Goal: Task Accomplishment & Management: Manage account settings

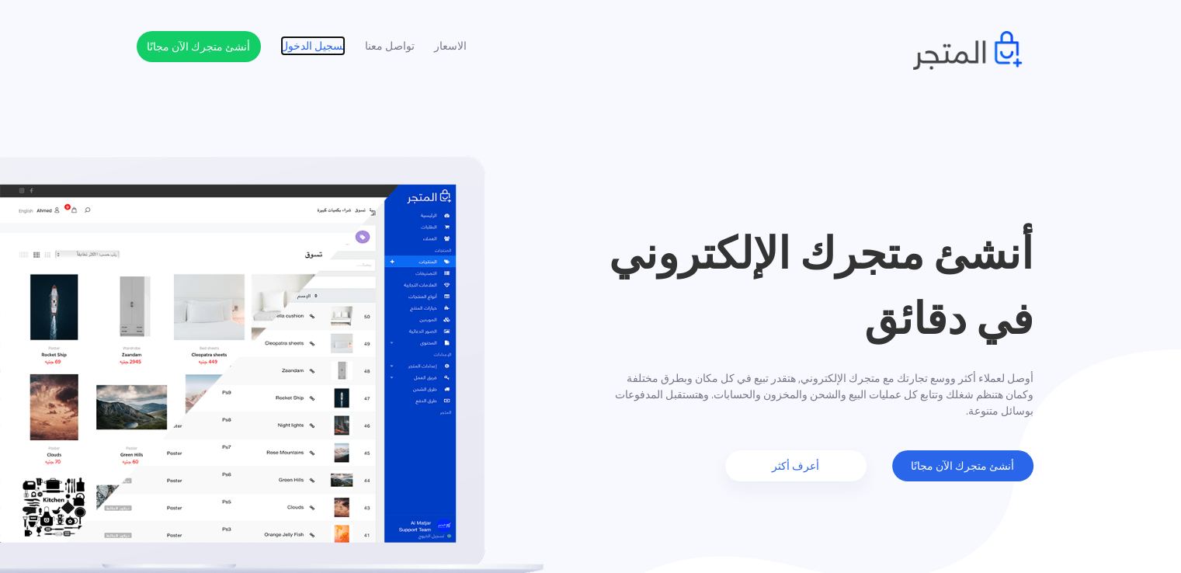
click at [300, 50] on link "تسجيل الدخول" at bounding box center [312, 46] width 65 height 16
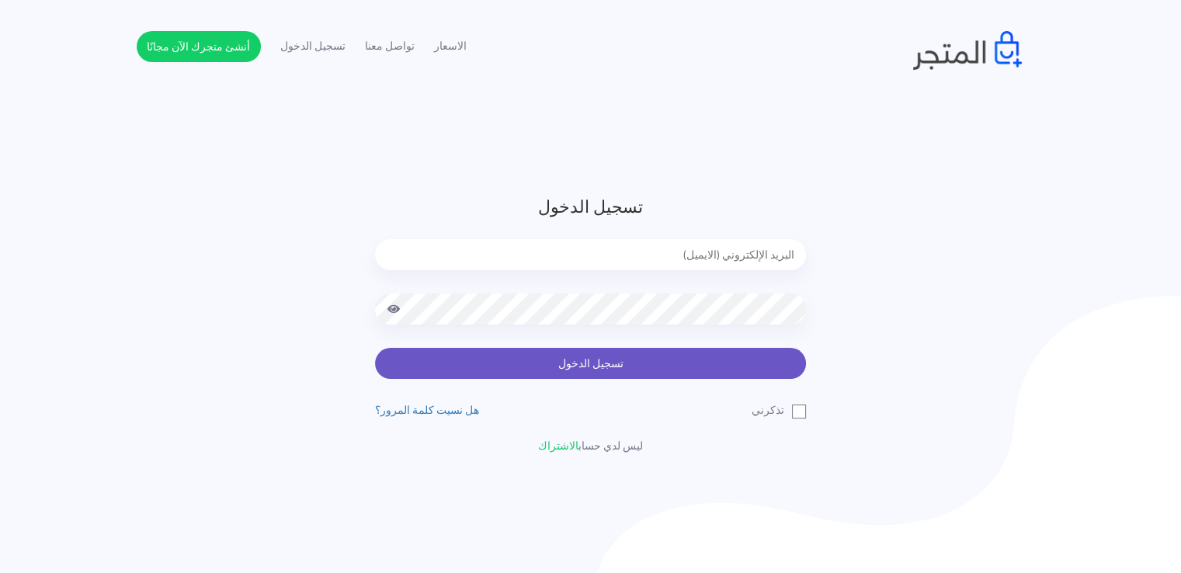
type input "xp.switch99@gmail.com"
click at [641, 354] on button "تسجيل الدخول" at bounding box center [590, 363] width 431 height 31
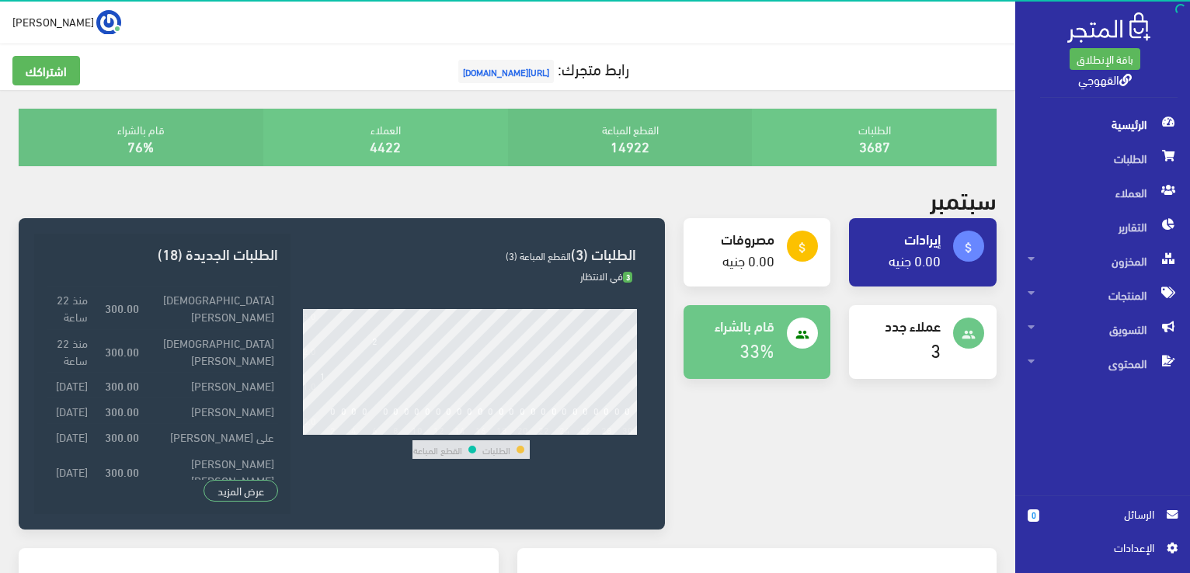
click at [1070, 513] on span "الرسائل" at bounding box center [1102, 513] width 102 height 17
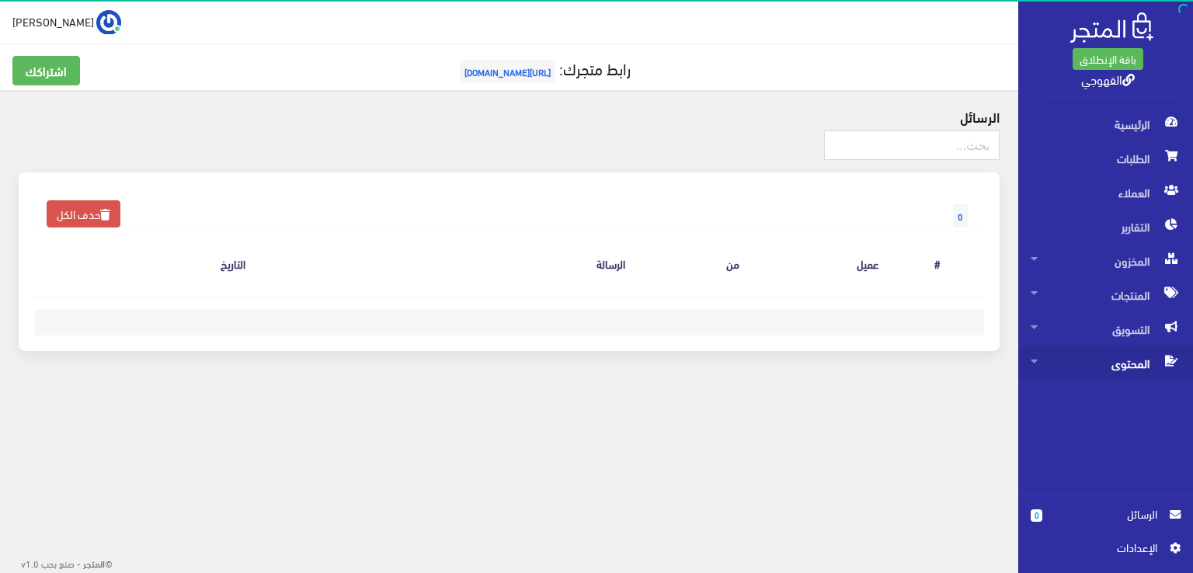
click at [1030, 366] on span at bounding box center [1033, 360] width 7 height 28
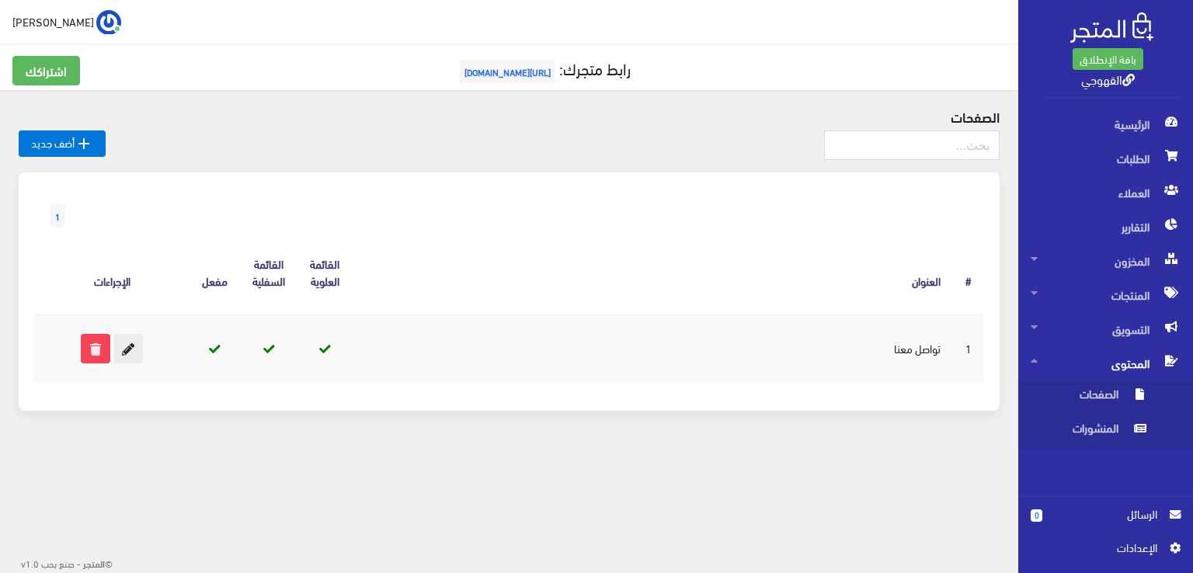
click at [124, 352] on icon at bounding box center [128, 349] width 28 height 28
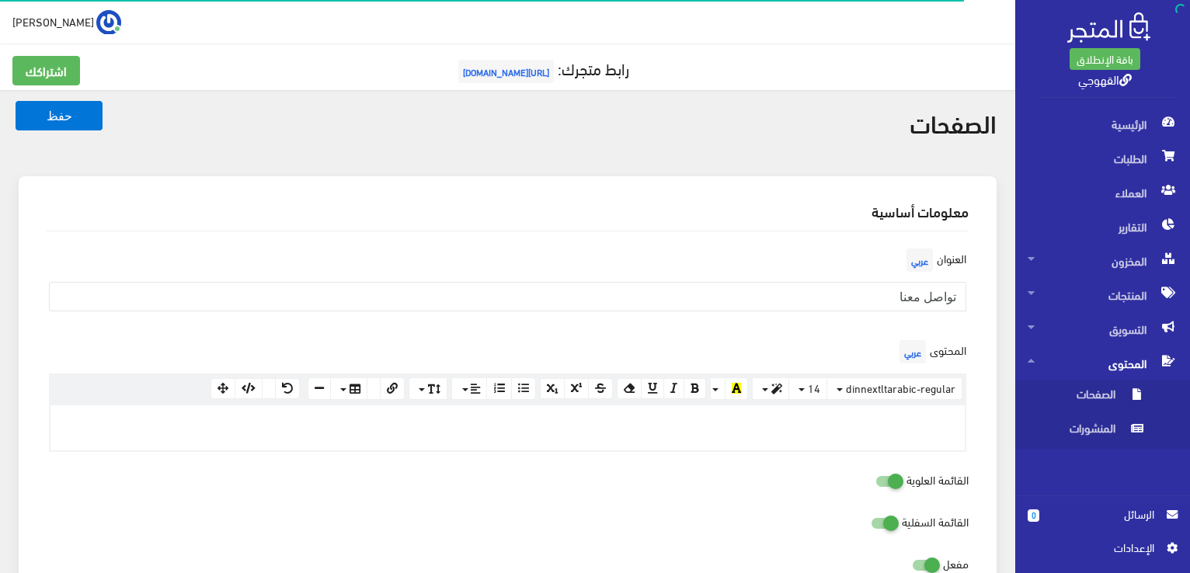
click at [895, 336] on label"] "المحتوى عربي" at bounding box center [930, 351] width 71 height 31
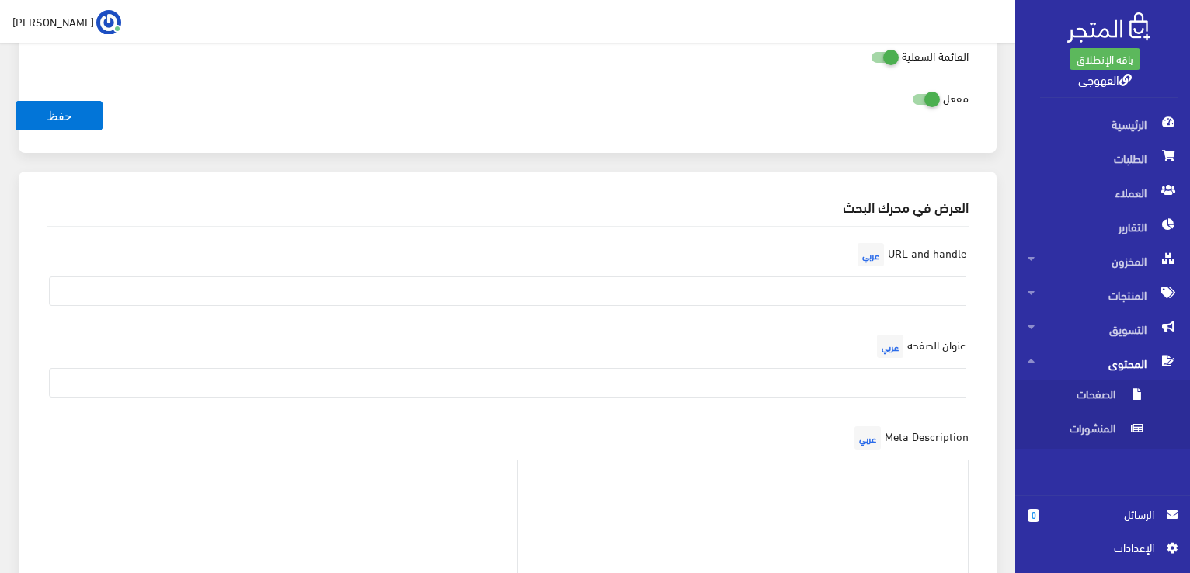
scroll to position [497, 0]
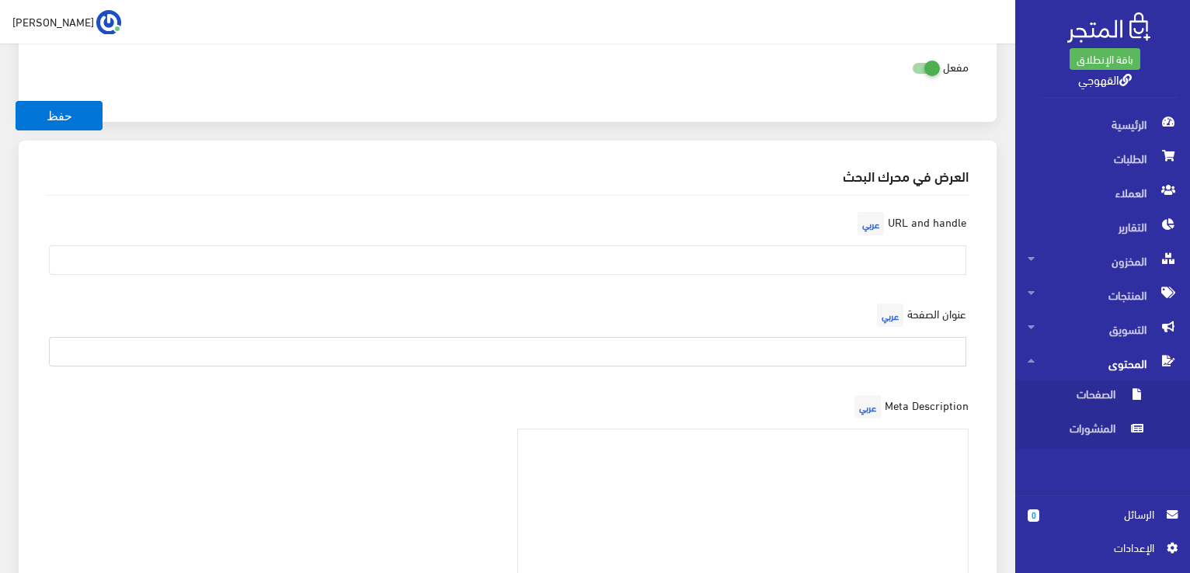
click at [894, 337] on input "text" at bounding box center [507, 352] width 917 height 30
click at [793, 384] on div "عنوان الصفحة عربي القهوجي" at bounding box center [507, 346] width 940 height 92
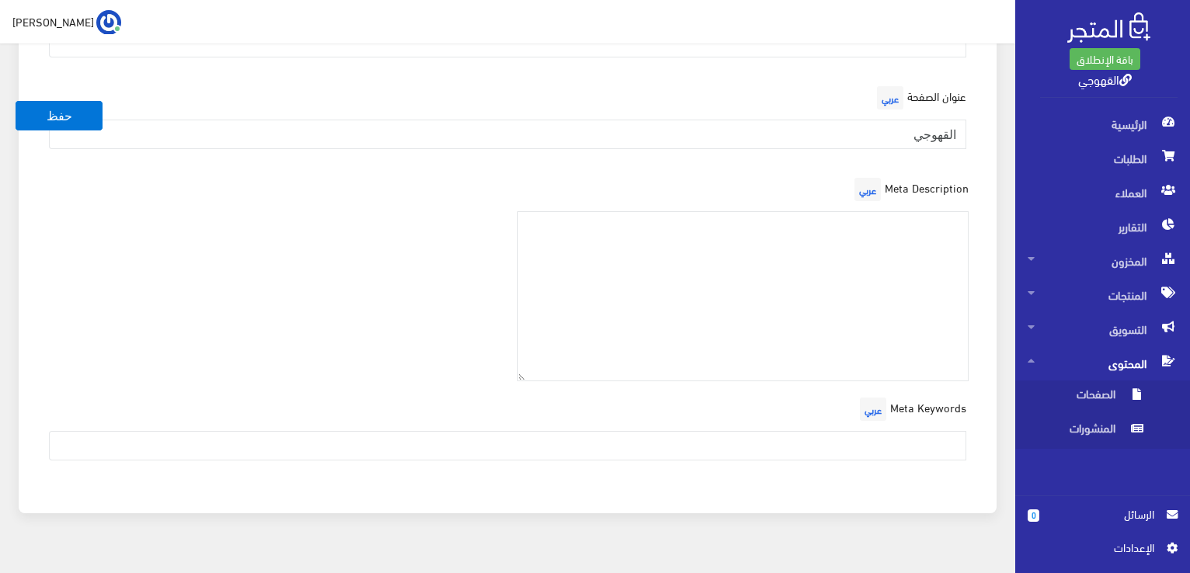
scroll to position [739, 0]
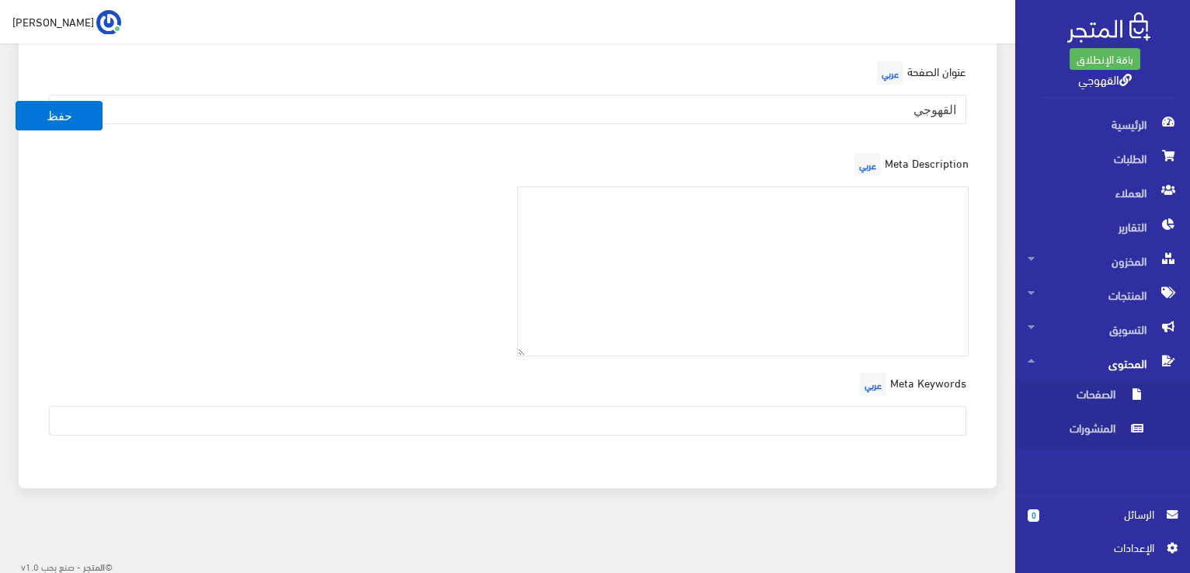
click at [932, 377] on label"] "Meta Keywords عربي" at bounding box center [911, 384] width 110 height 31
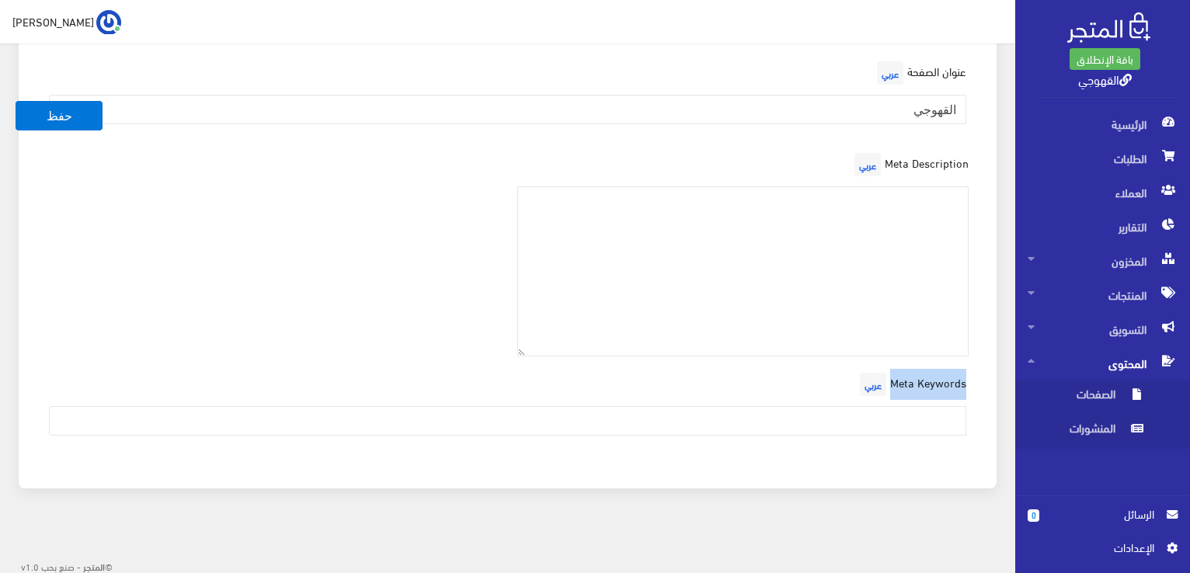
drag, startPoint x: 980, startPoint y: 390, endPoint x: 892, endPoint y: 376, distance: 88.8
click at [892, 376] on div "URL and handle عربي عنوان الصفحة عربي القهوجي Meta Description عربي Meta Keywor…" at bounding box center [507, 212] width 947 height 519
copy label"] "Meta Keywords"
click at [935, 163] on label"] "Meta Description عربي" at bounding box center [909, 164] width 118 height 31
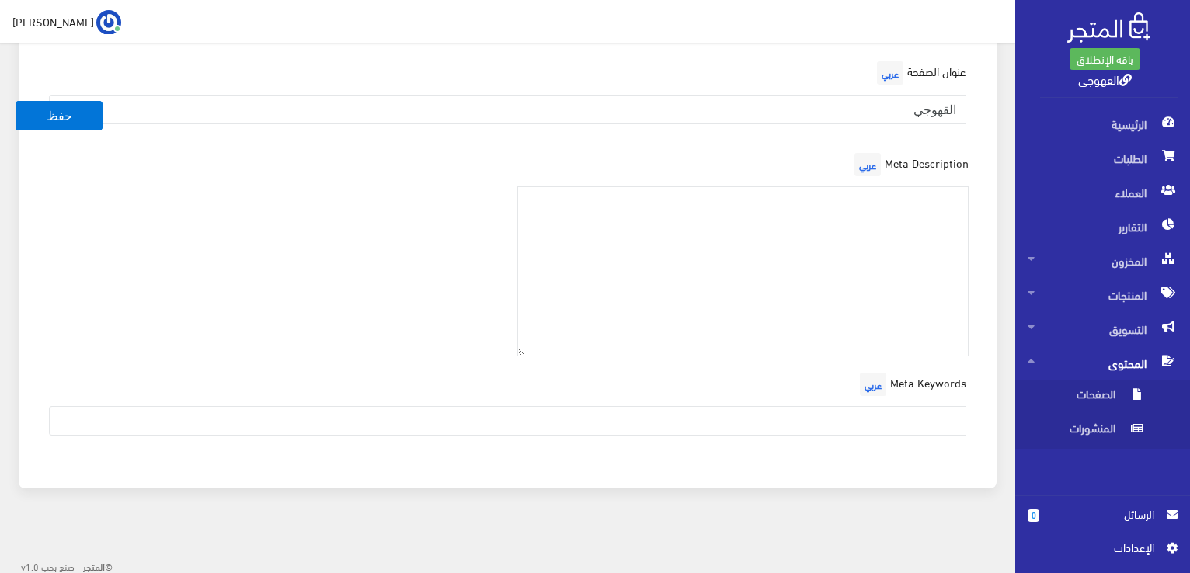
click at [929, 158] on label"] "Meta Description عربي" at bounding box center [909, 164] width 118 height 31
drag, startPoint x: 973, startPoint y: 164, endPoint x: 887, endPoint y: 158, distance: 85.6
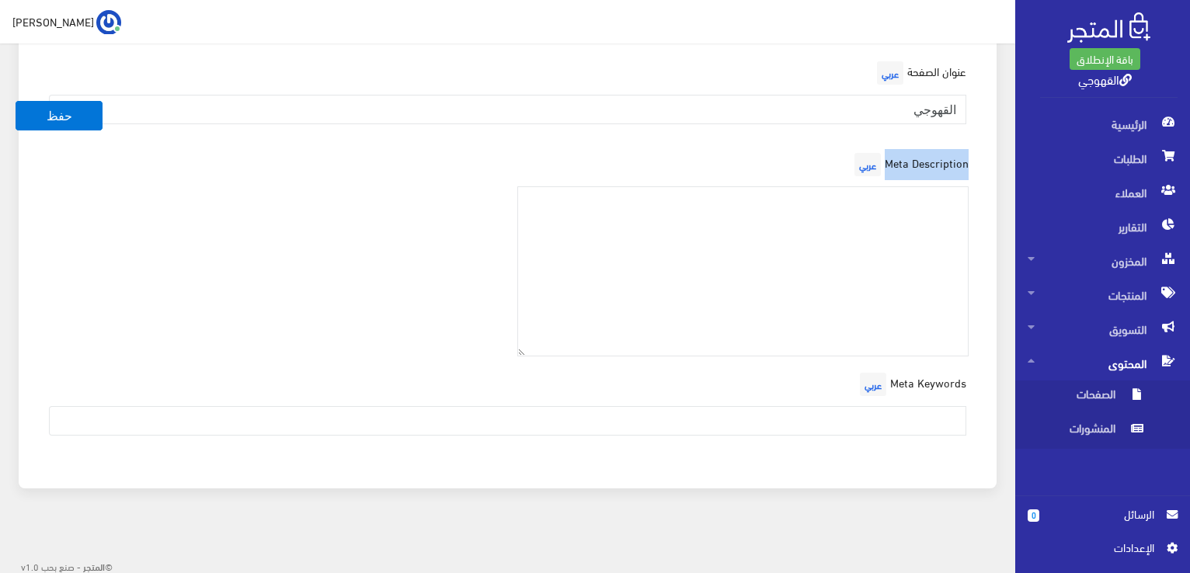
click at [887, 158] on div "Meta Description عربي" at bounding box center [743, 252] width 471 height 207
copy label"] "Meta Description"
click at [917, 106] on input "القهوجي" at bounding box center [507, 110] width 917 height 30
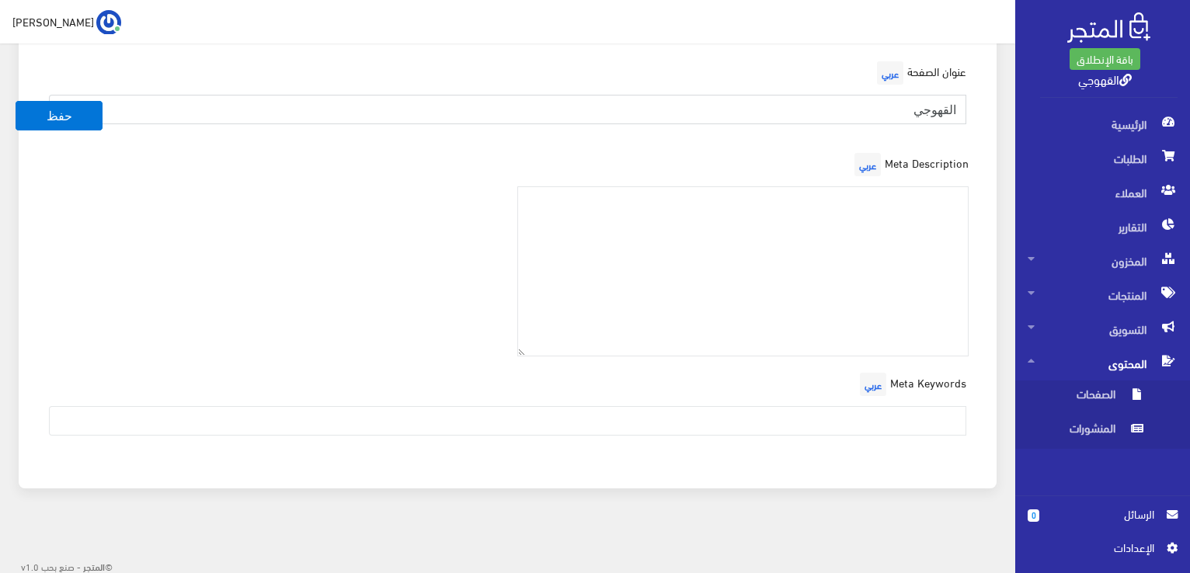
paste input "https://www.facebook.com/TarekAlahwagy/?locale=ar_AR"
type input "https://www.facebook.com/TarekAlahwagy/?locale=ar_AR"
click at [63, 106] on button "حفظ" at bounding box center [59, 116] width 87 height 30
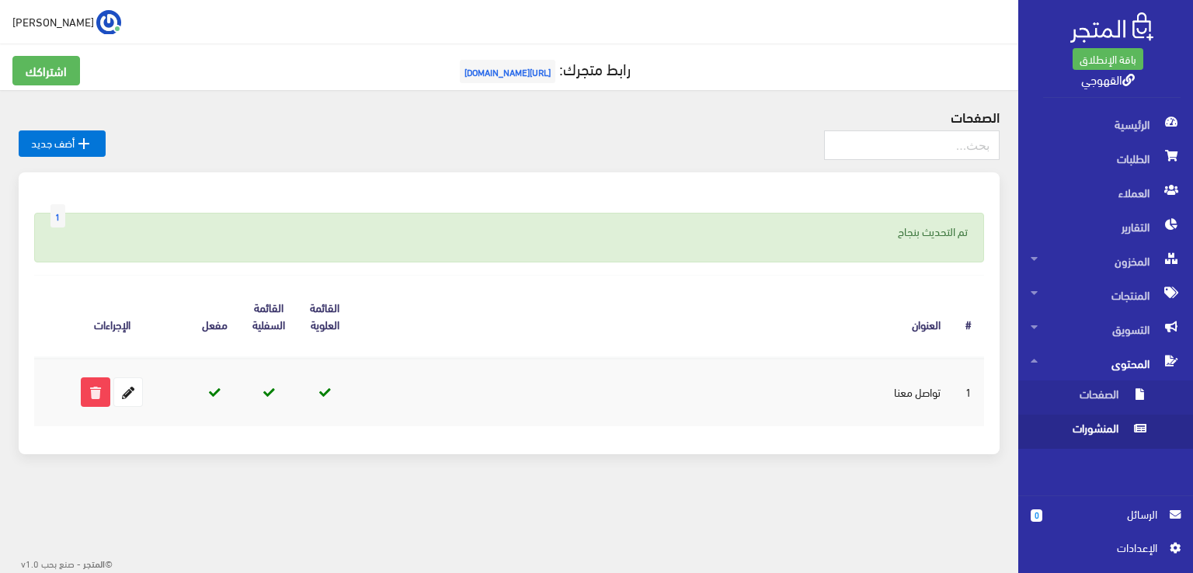
click at [1125, 432] on span "المنشورات" at bounding box center [1089, 432] width 118 height 34
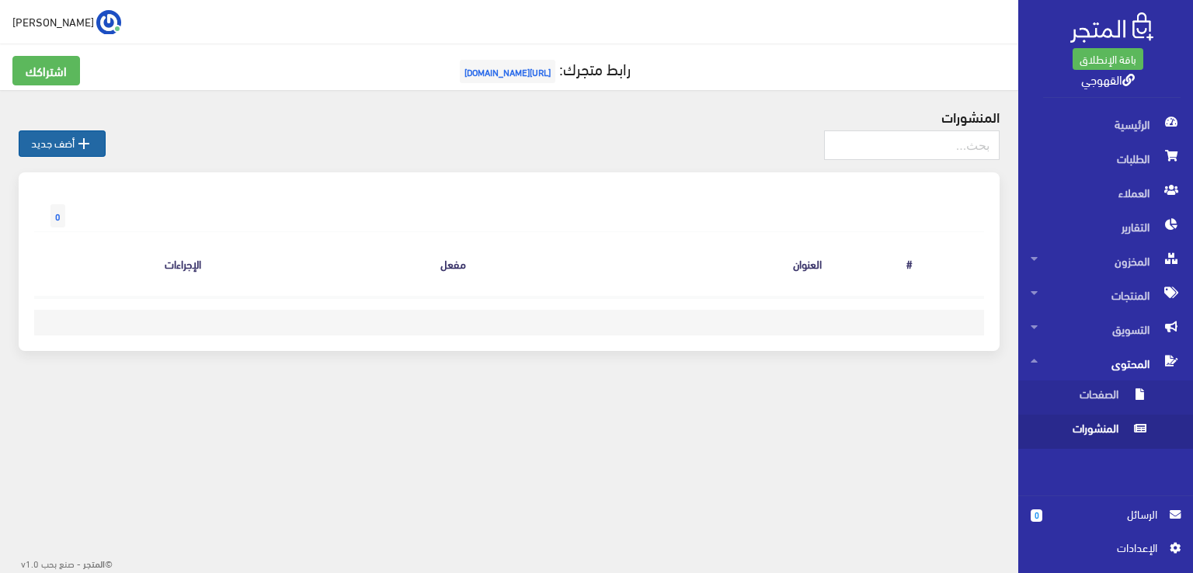
click at [47, 139] on link " أضف جديد" at bounding box center [62, 143] width 87 height 26
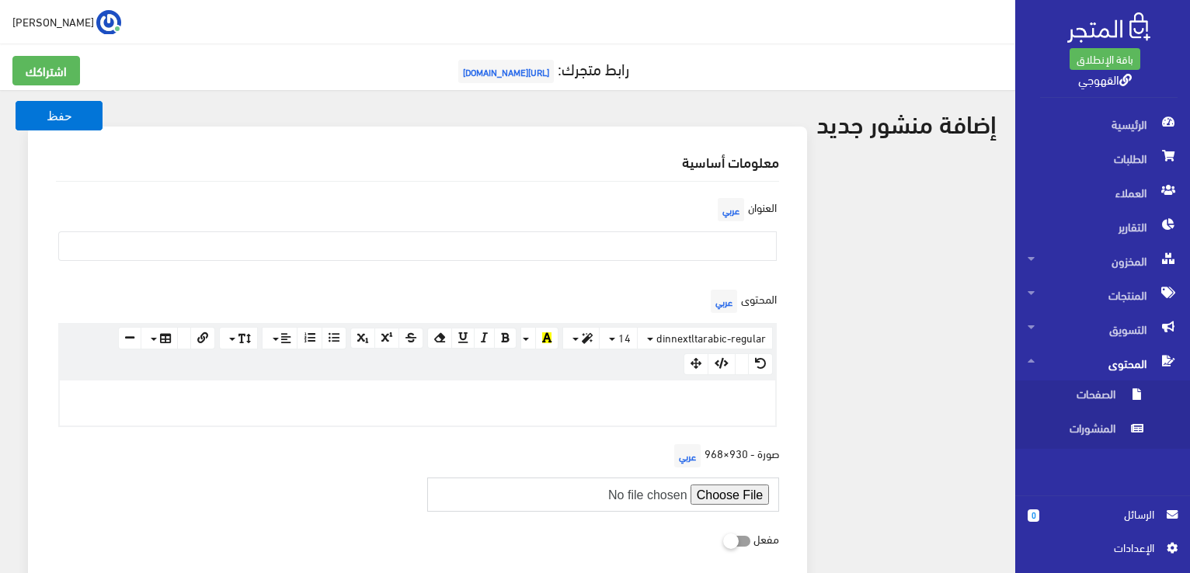
click at [727, 494] on input "file" at bounding box center [603, 495] width 353 height 34
type input "C:\fakepath\العروض.png"
drag, startPoint x: 727, startPoint y: 494, endPoint x: 457, endPoint y: 358, distance: 301.8
click at [457, 358] on div "العنوان عربي المحتوى عربي × Insert Image Select from files Image URL Insert Ima…" at bounding box center [417, 381] width 748 height 398
click at [723, 538] on icon at bounding box center [723, 540] width 0 height 14
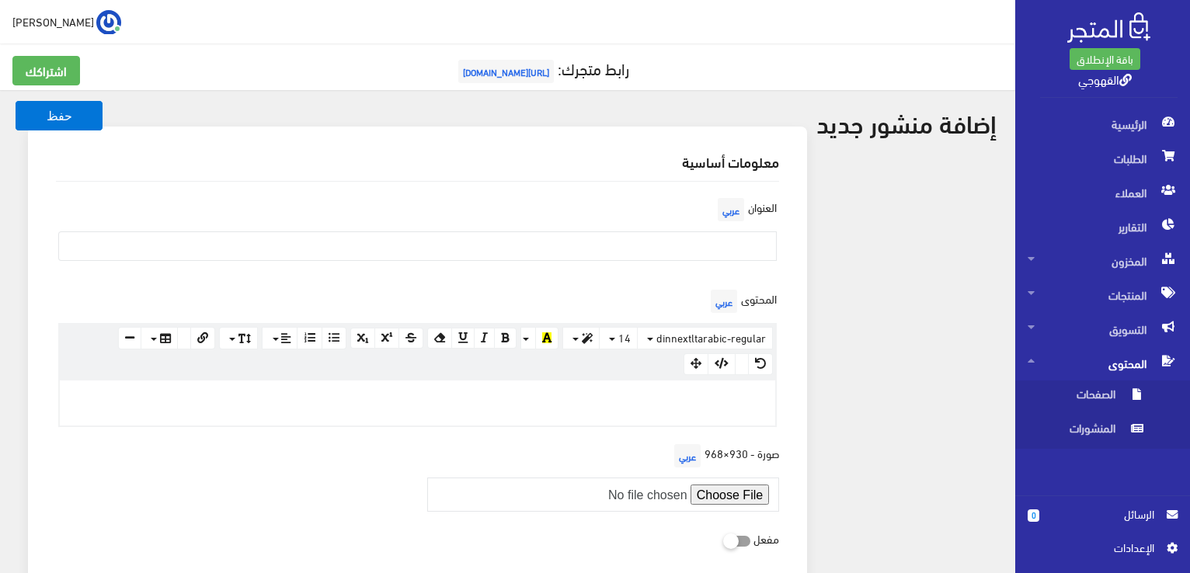
click at [723, 538] on input "checkbox" at bounding box center [709, 538] width 28 height 16
checkbox input "true"
click at [789, 513] on div "العنوان عربي المحتوى عربي × Insert Image Select from files Image URL Insert Ima…" at bounding box center [417, 381] width 748 height 398
click at [63, 120] on button "حفظ" at bounding box center [59, 116] width 87 height 30
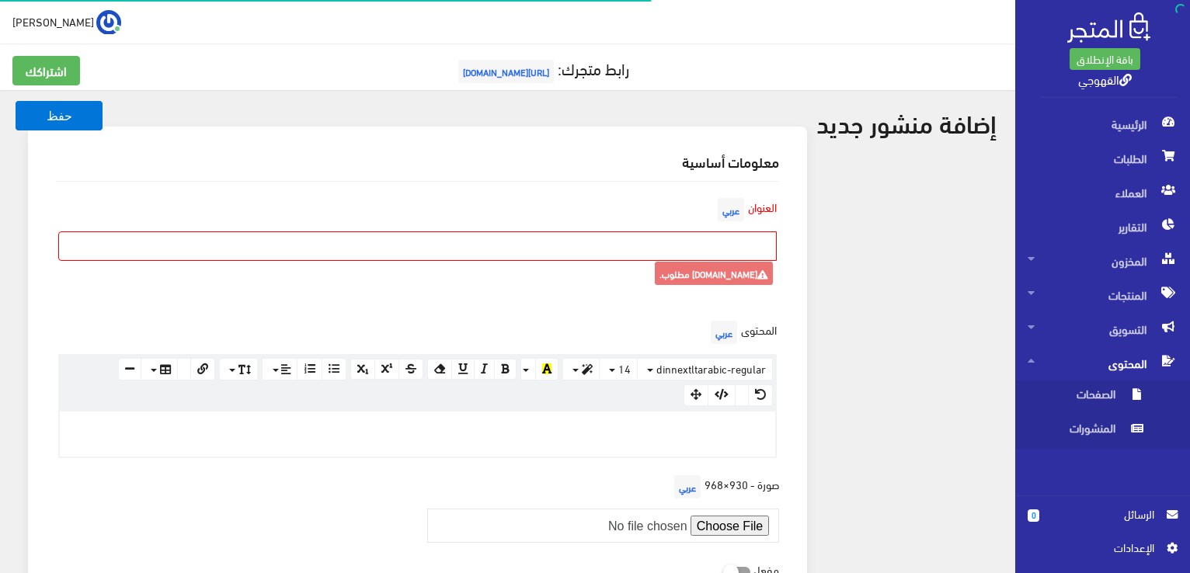
click at [685, 236] on input "text" at bounding box center [417, 246] width 718 height 30
click at [721, 240] on input "text" at bounding box center [417, 246] width 718 height 30
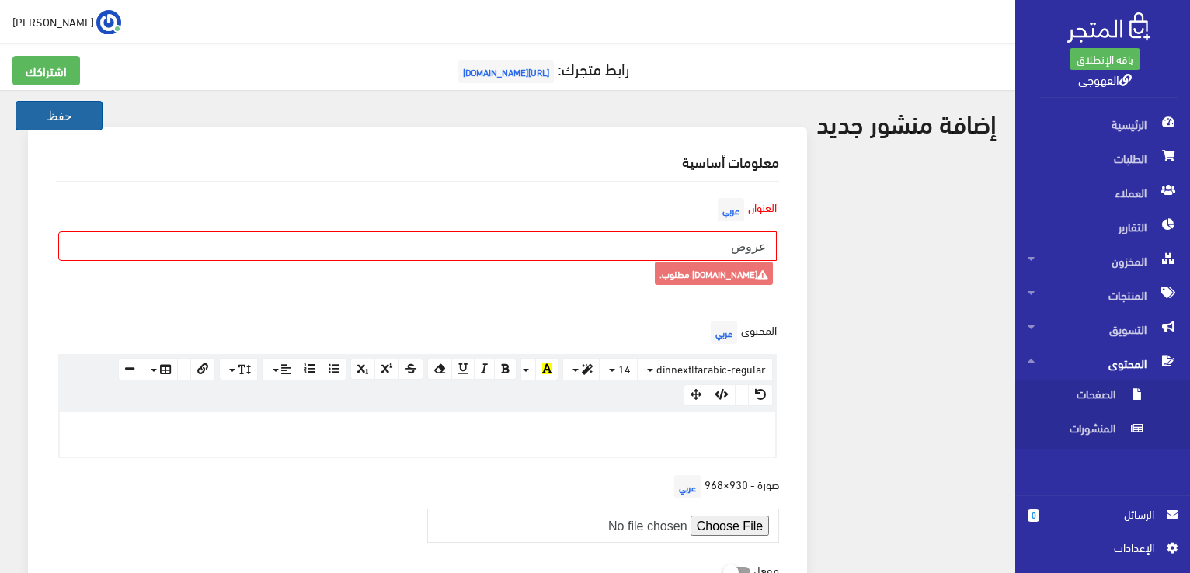
type input "عروض"
click at [68, 116] on button "حفظ" at bounding box center [59, 116] width 87 height 30
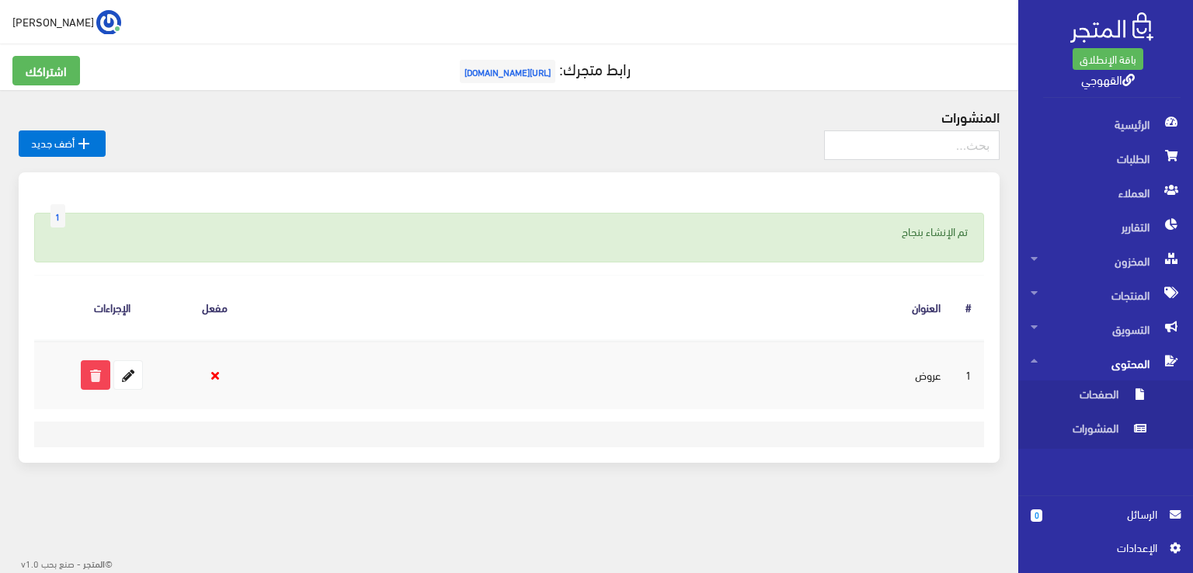
click at [212, 370] on icon at bounding box center [215, 376] width 8 height 12
click at [126, 370] on icon at bounding box center [128, 375] width 28 height 28
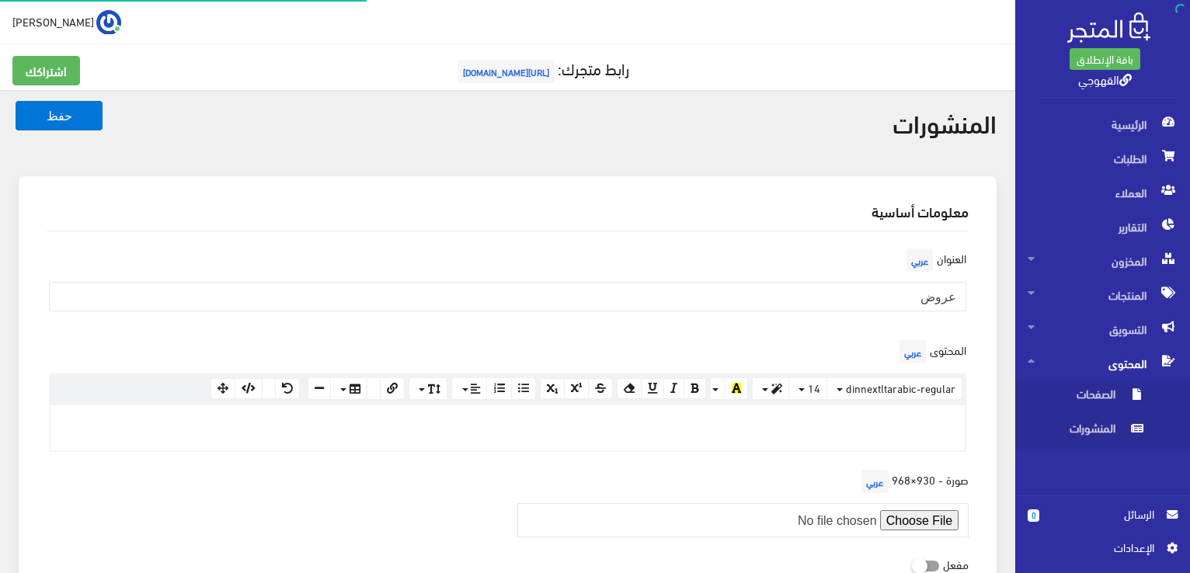
drag, startPoint x: 0, startPoint y: 0, endPoint x: 126, endPoint y: 370, distance: 391.1
click at [126, 370] on div "المحتوى عربي <p><br></p> × Insert Image Select from files Image URL Insert Imag…" at bounding box center [507, 394] width 940 height 116
click at [994, 358] on div "معلومات أساسية العنوان عربي عروض المحتوى عربي <p><br></p> × Insert Image Select…" at bounding box center [508, 397] width 978 height 443
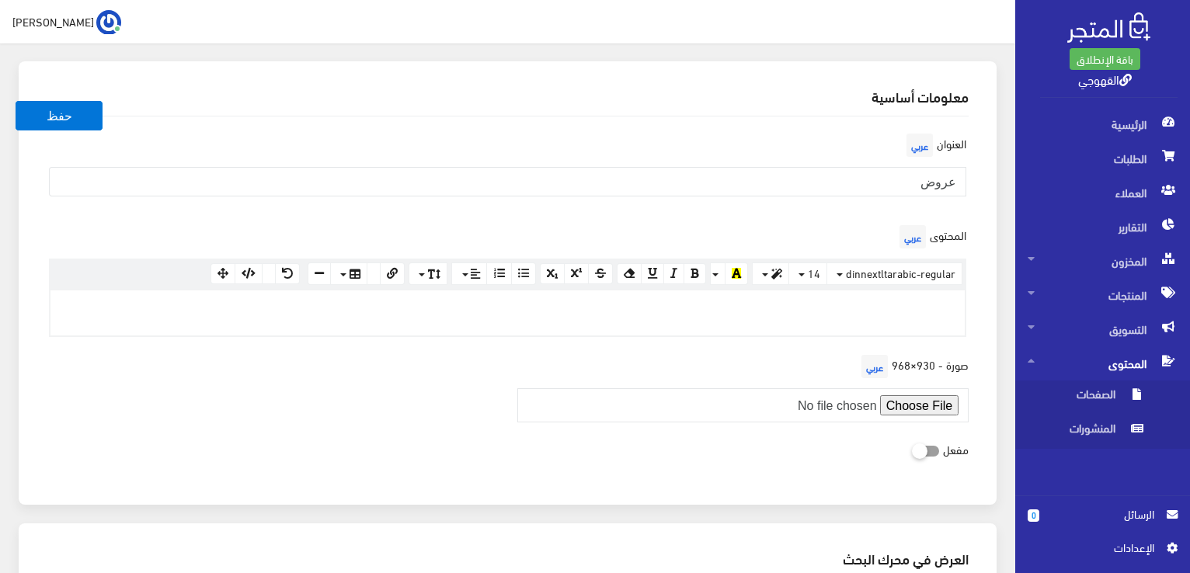
scroll to position [155, 0]
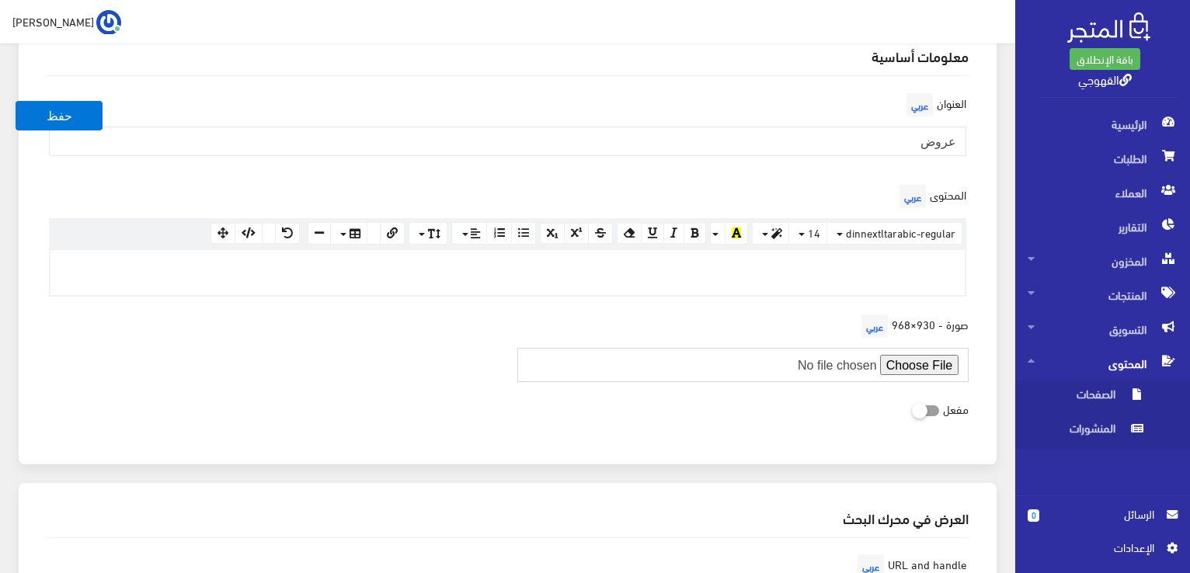
click at [933, 364] on input "file" at bounding box center [743, 365] width 452 height 34
type input "C:\fakepath\العروض.png"
click at [912, 414] on icon at bounding box center [912, 410] width 0 height 14
click at [912, 414] on input "checkbox" at bounding box center [898, 409] width 28 height 16
checkbox input "true"
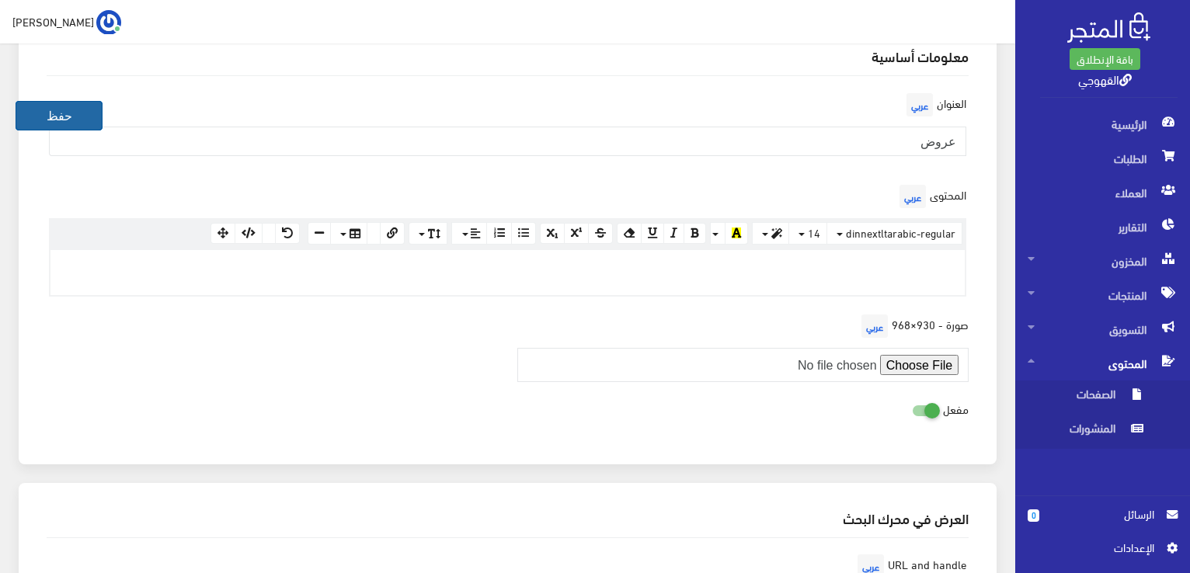
click at [93, 120] on button "حفظ" at bounding box center [59, 116] width 87 height 30
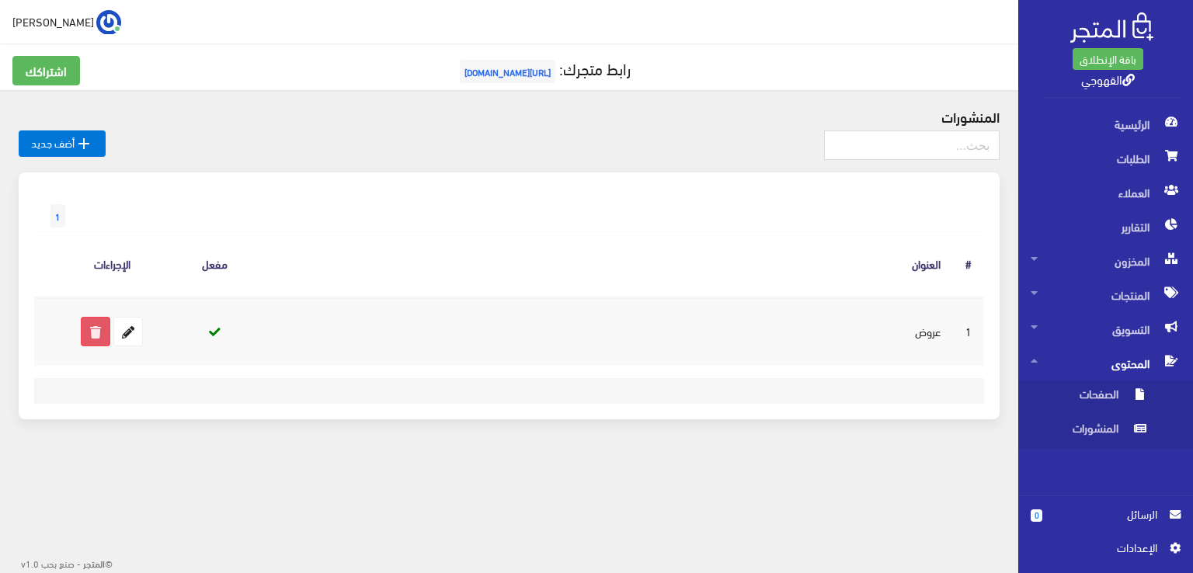
click at [96, 332] on icon at bounding box center [96, 332] width 28 height 28
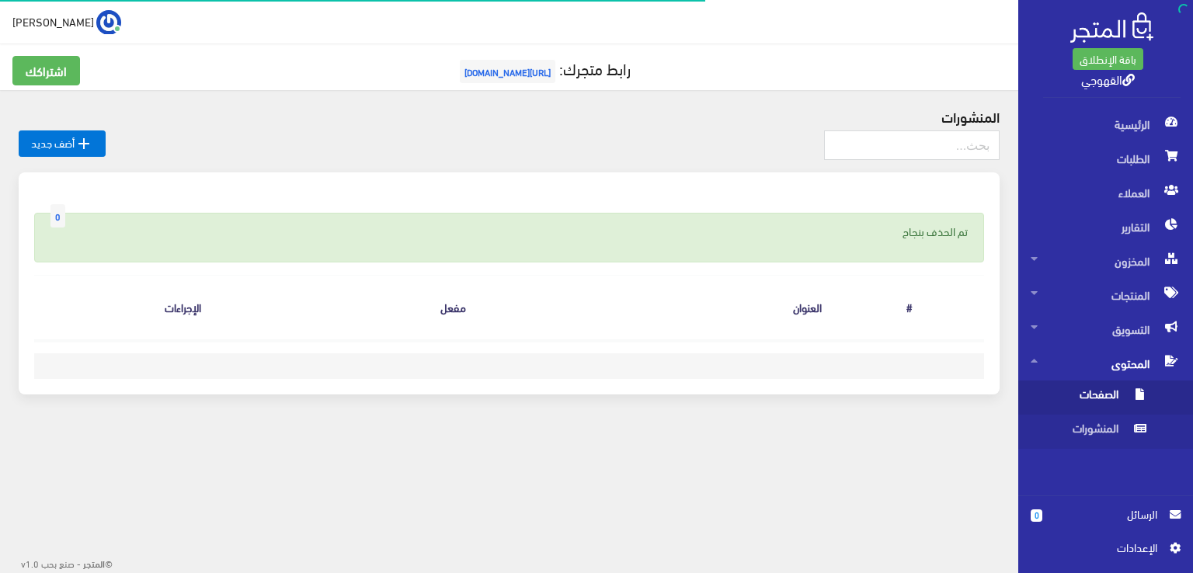
click at [1090, 395] on span "الصفحات" at bounding box center [1089, 397] width 118 height 34
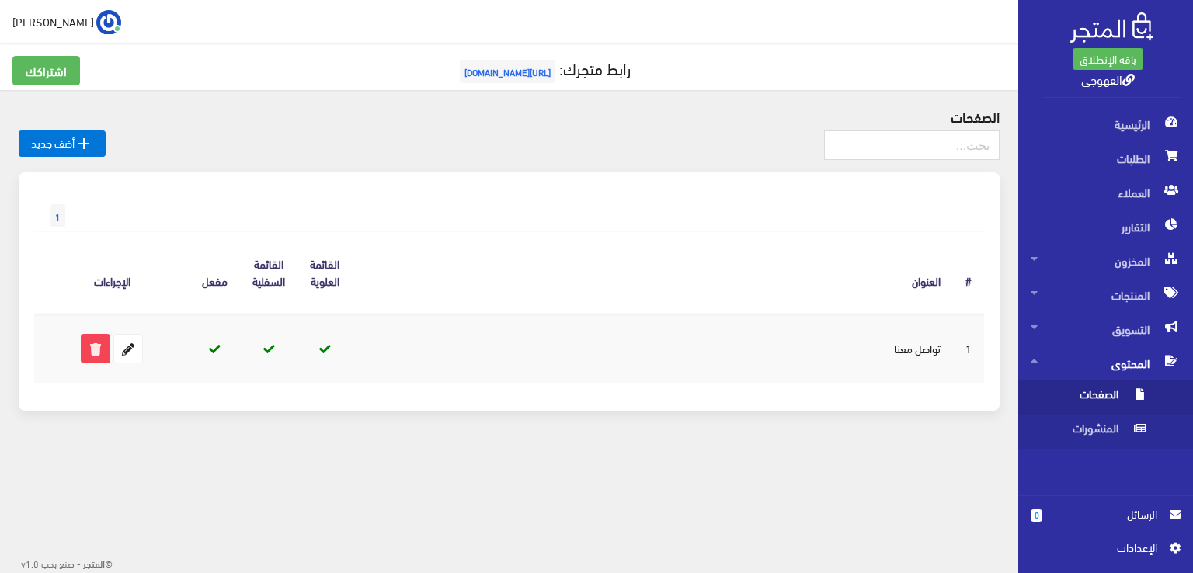
click at [1047, 364] on span "المحتوى" at bounding box center [1105, 363] width 150 height 34
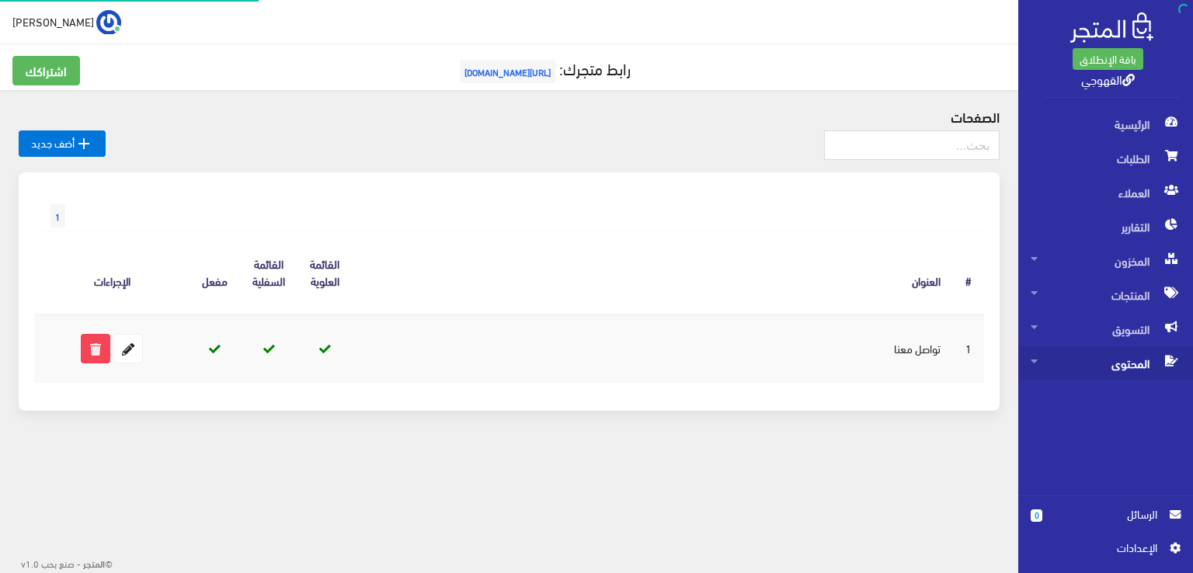
click at [1047, 364] on span "المحتوى" at bounding box center [1105, 363] width 150 height 34
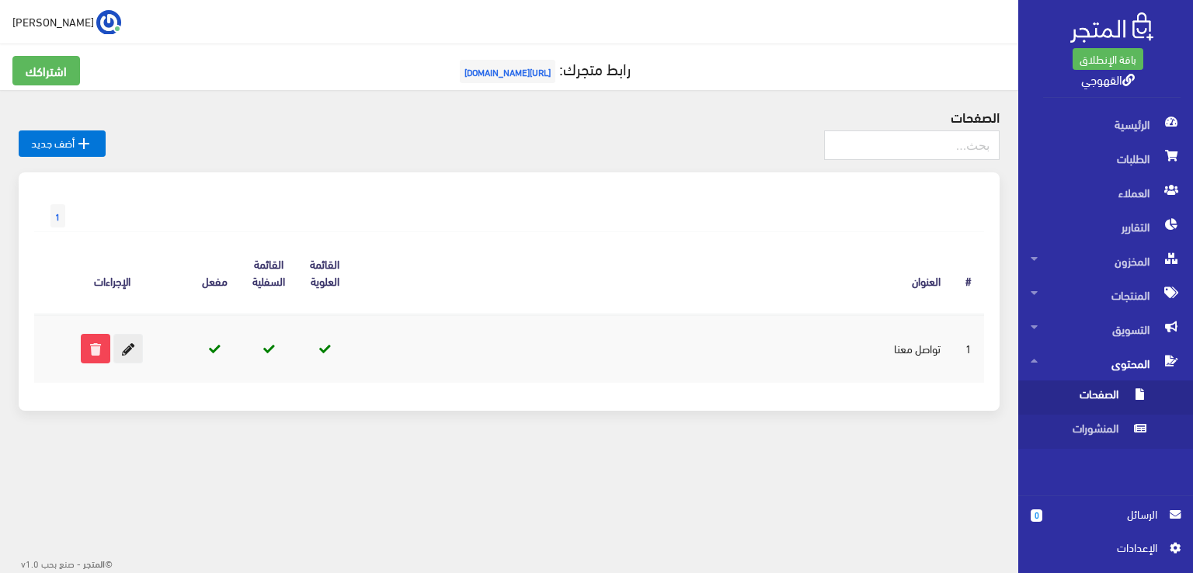
click at [118, 341] on icon at bounding box center [128, 349] width 28 height 28
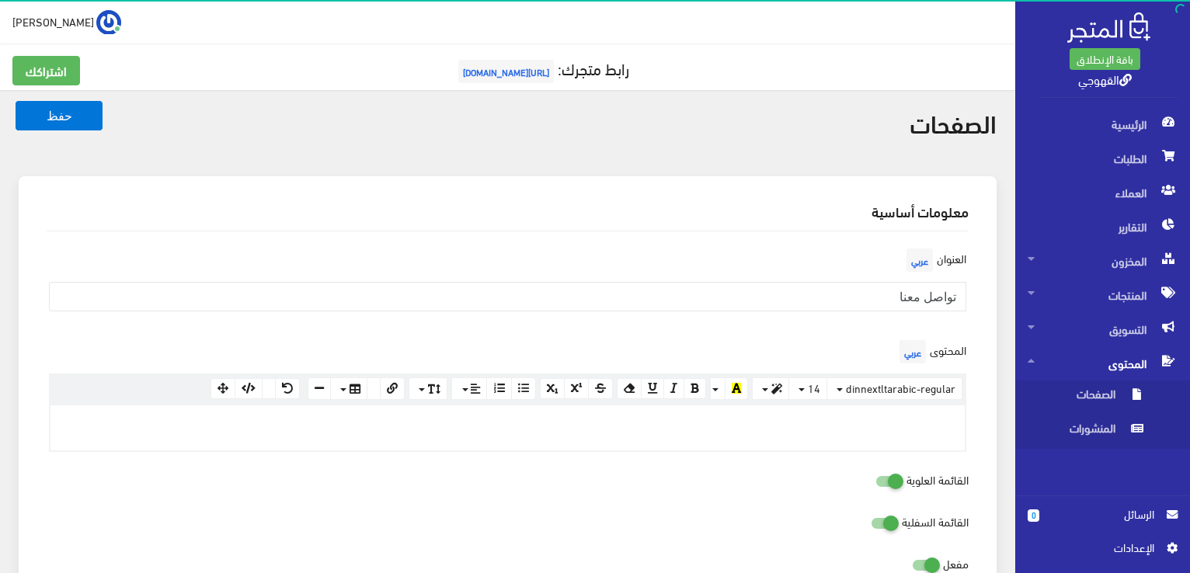
click at [827, 332] on div "العنوان عربي تواصل معنا" at bounding box center [507, 291] width 940 height 92
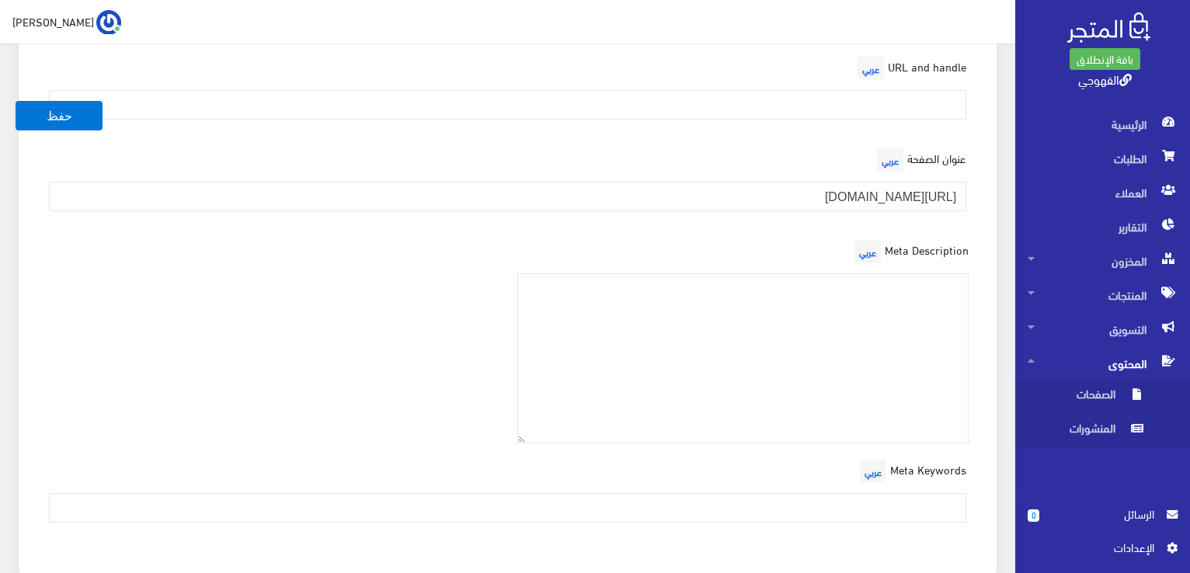
scroll to position [739, 0]
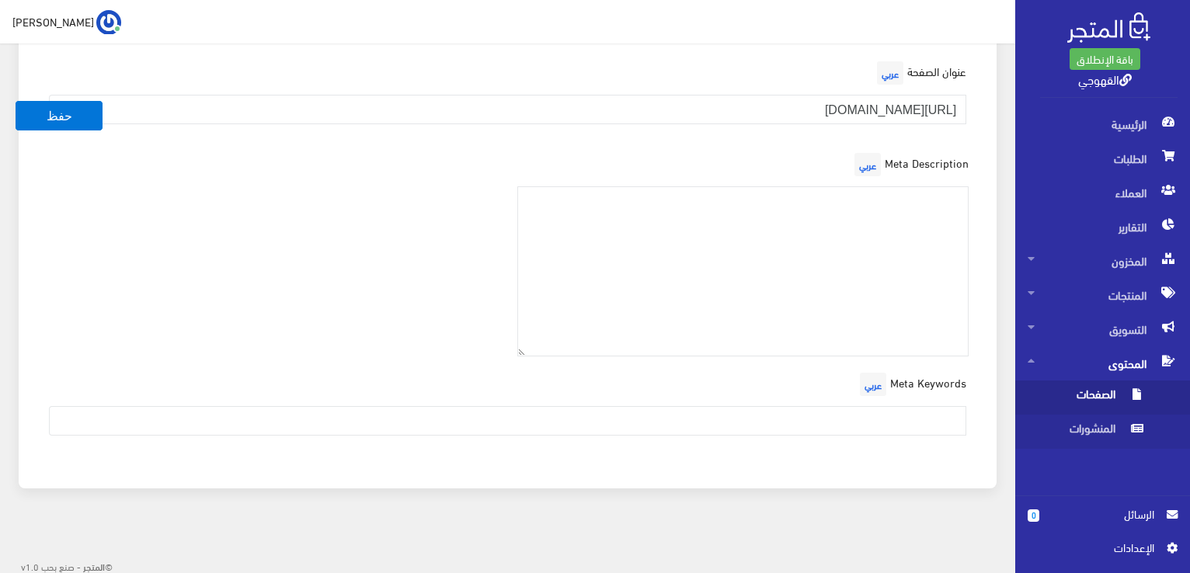
click at [1106, 402] on span "الصفحات" at bounding box center [1086, 397] width 118 height 34
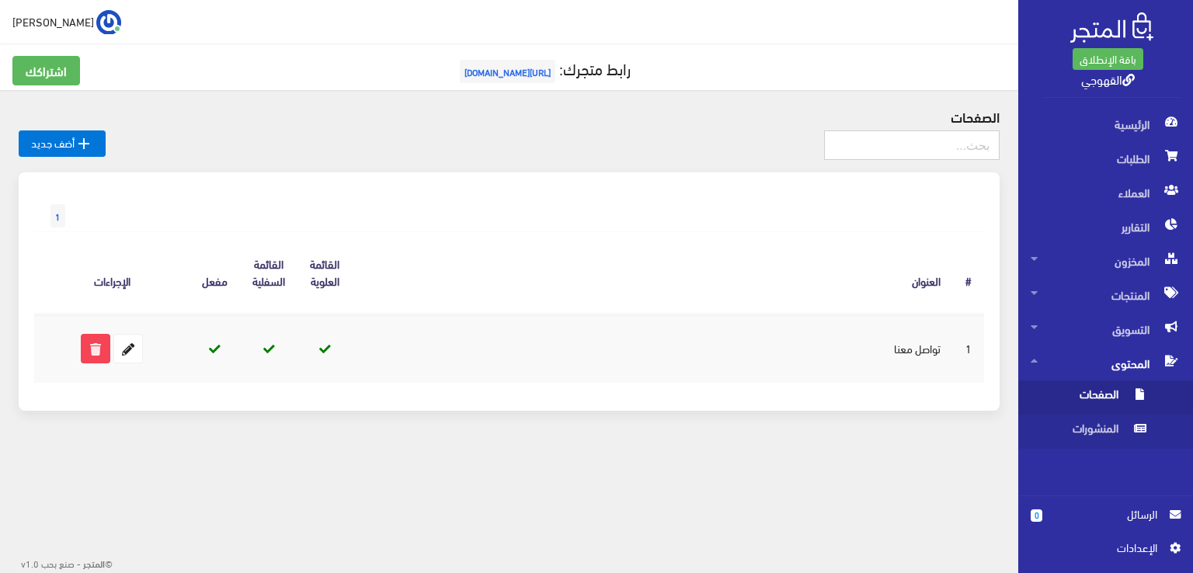
click at [966, 134] on input "text" at bounding box center [911, 145] width 175 height 30
click at [936, 141] on input "text" at bounding box center [911, 145] width 175 height 30
type input "تواصل"
click at [1095, 330] on span "التسويق" at bounding box center [1105, 329] width 150 height 34
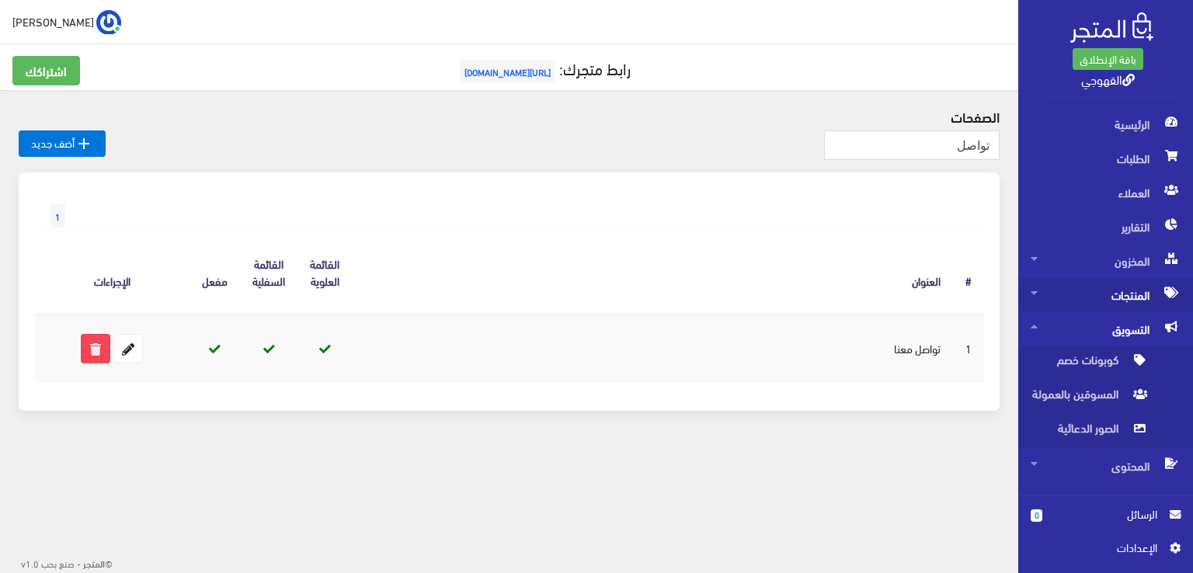
click at [1110, 298] on span "المنتجات" at bounding box center [1105, 295] width 150 height 34
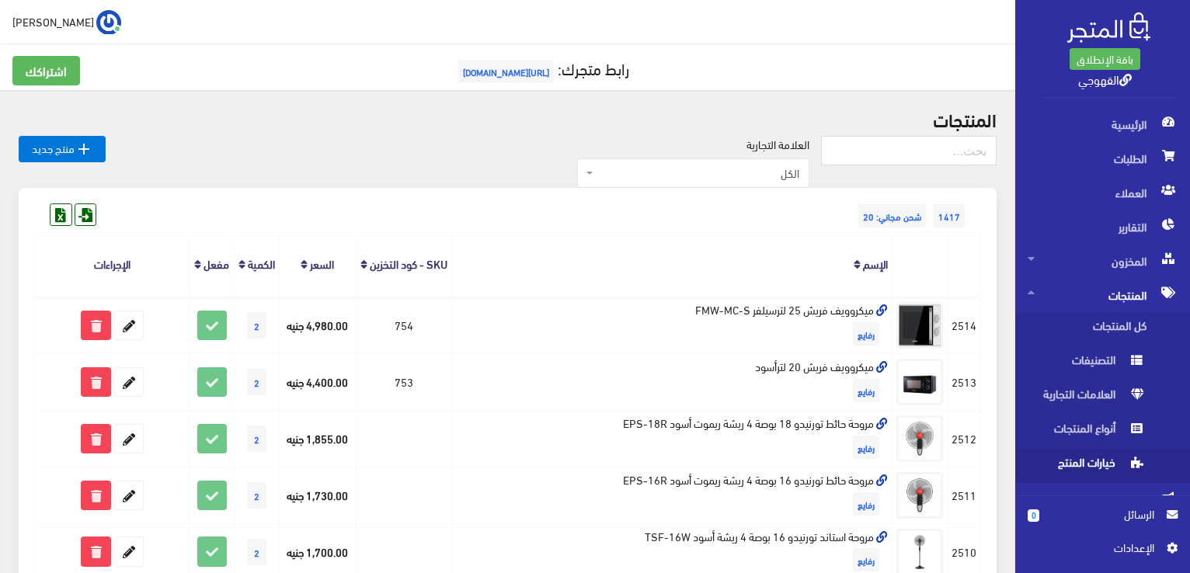
click at [1092, 470] on span "خيارات المنتج" at bounding box center [1086, 466] width 118 height 34
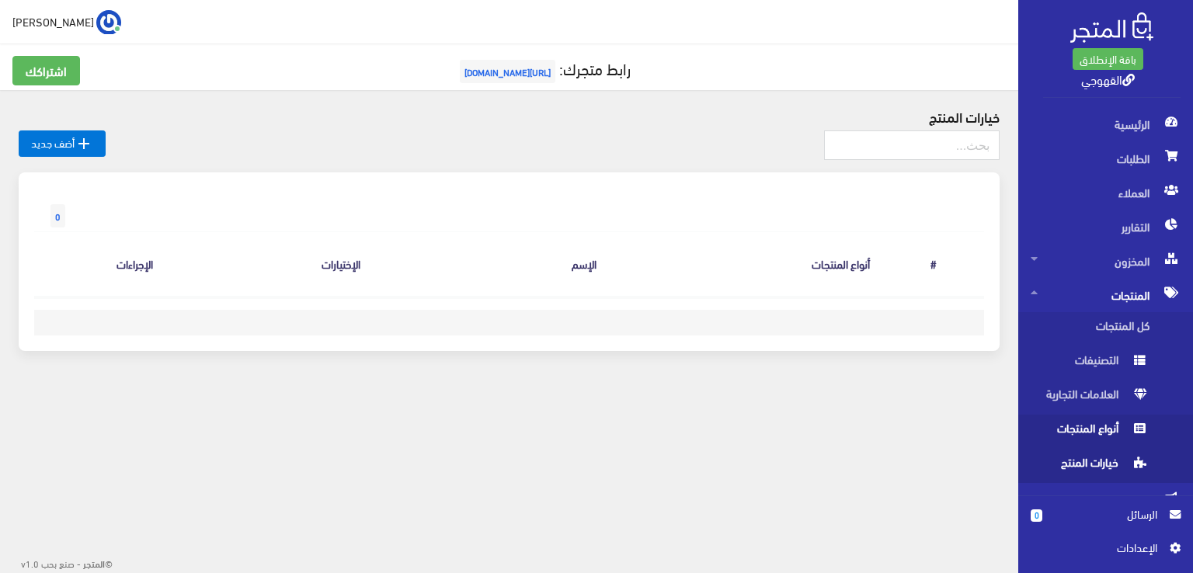
click at [1100, 435] on span "أنواع المنتجات" at bounding box center [1089, 432] width 118 height 34
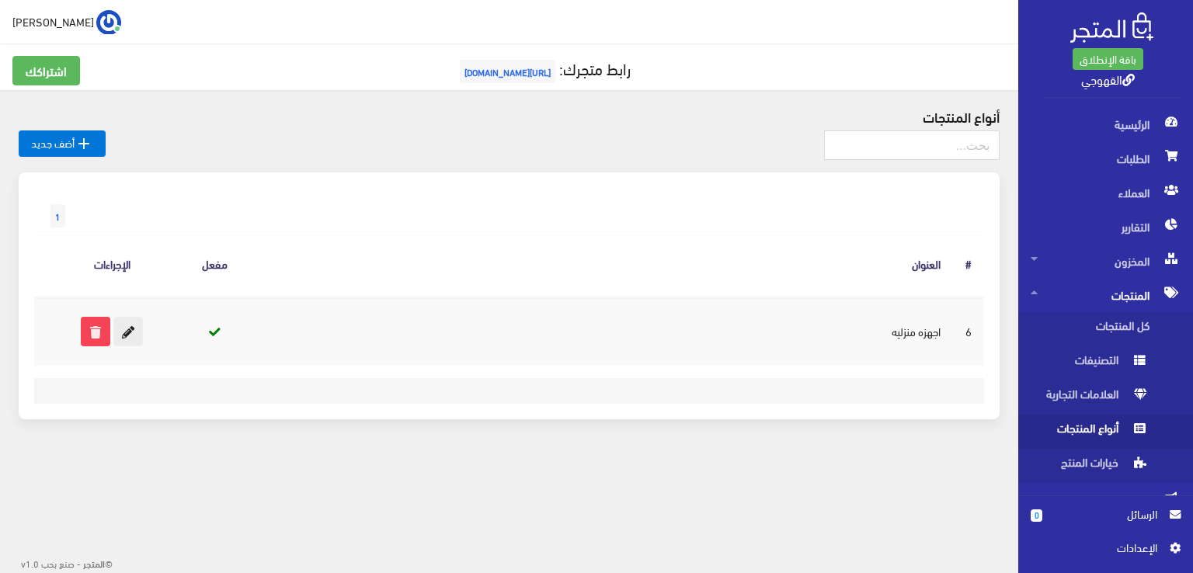
click at [130, 333] on icon at bounding box center [128, 332] width 28 height 28
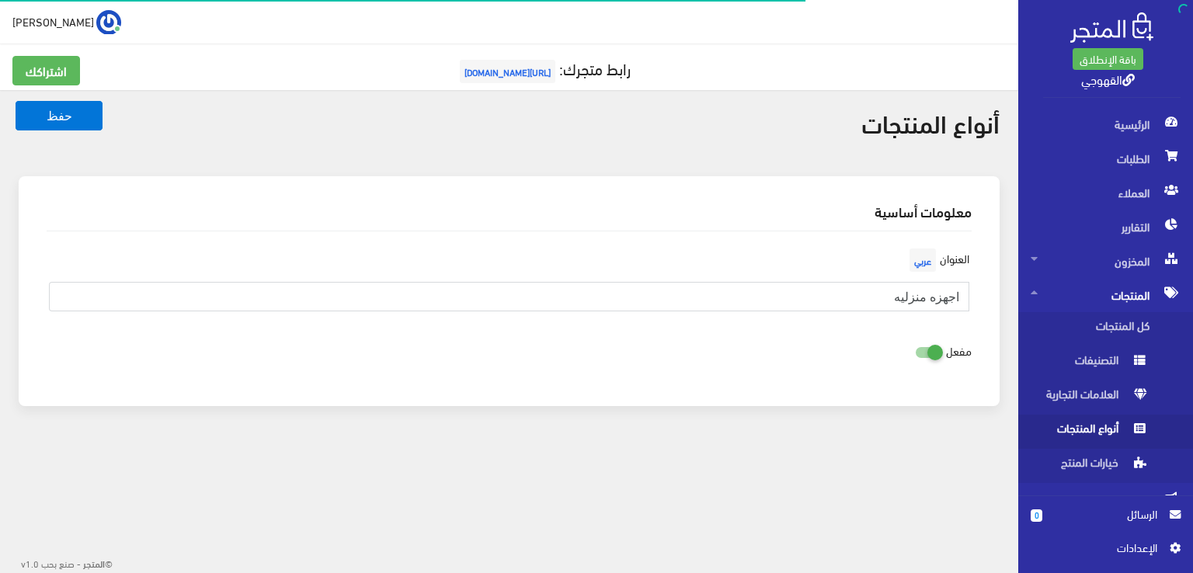
click at [751, 297] on input "اجهزه منزليه" at bounding box center [509, 297] width 920 height 30
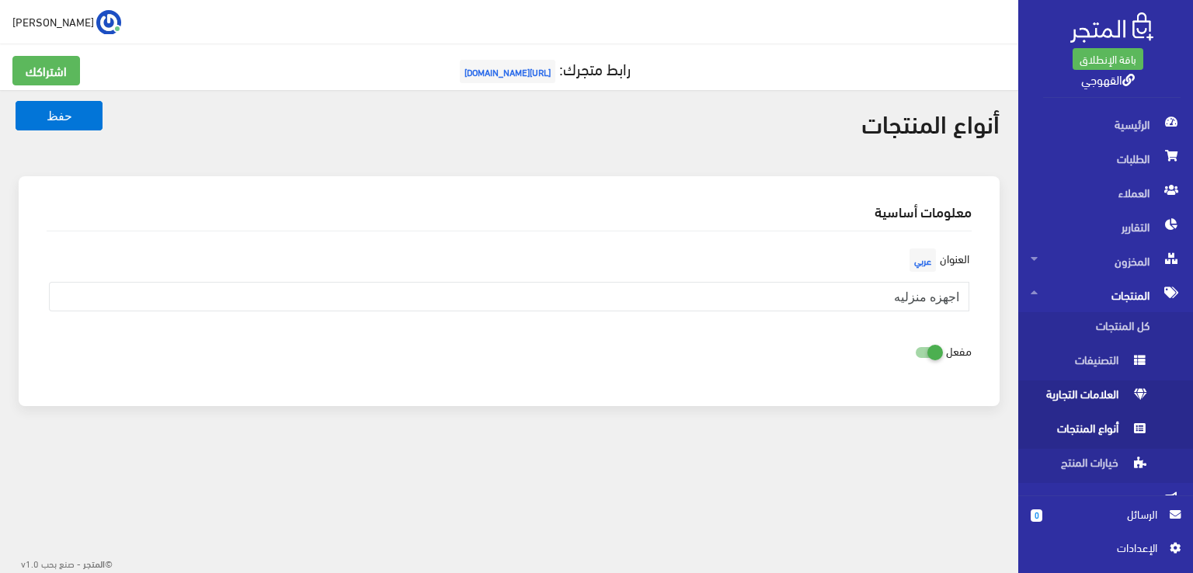
click at [1076, 397] on span "العلامات التجارية" at bounding box center [1089, 397] width 118 height 34
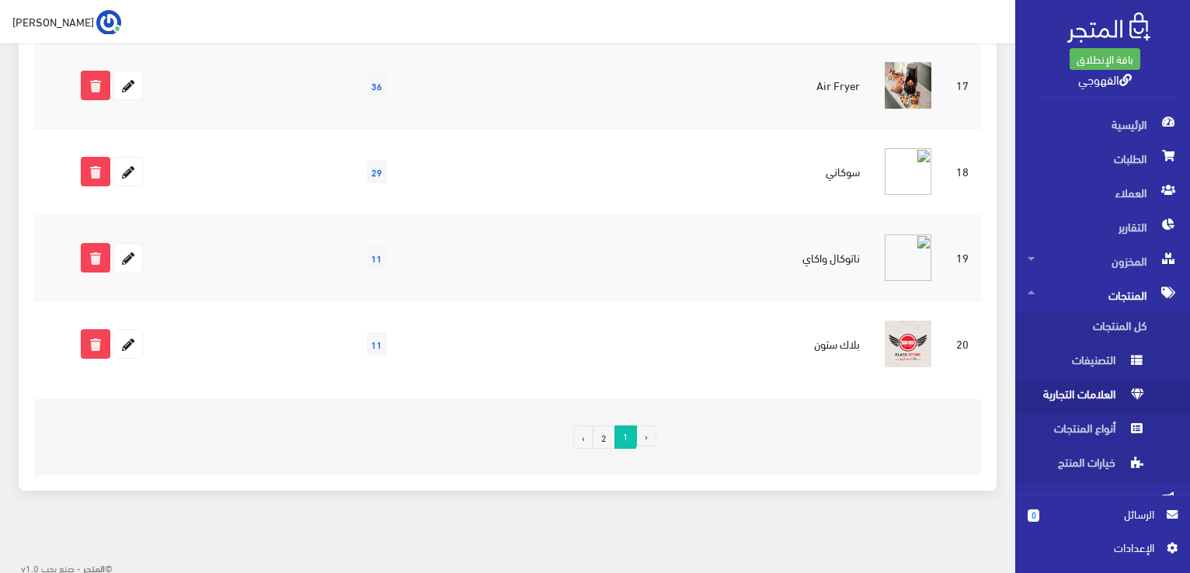
scroll to position [1634, 0]
click at [597, 432] on link "2" at bounding box center [603, 436] width 23 height 23
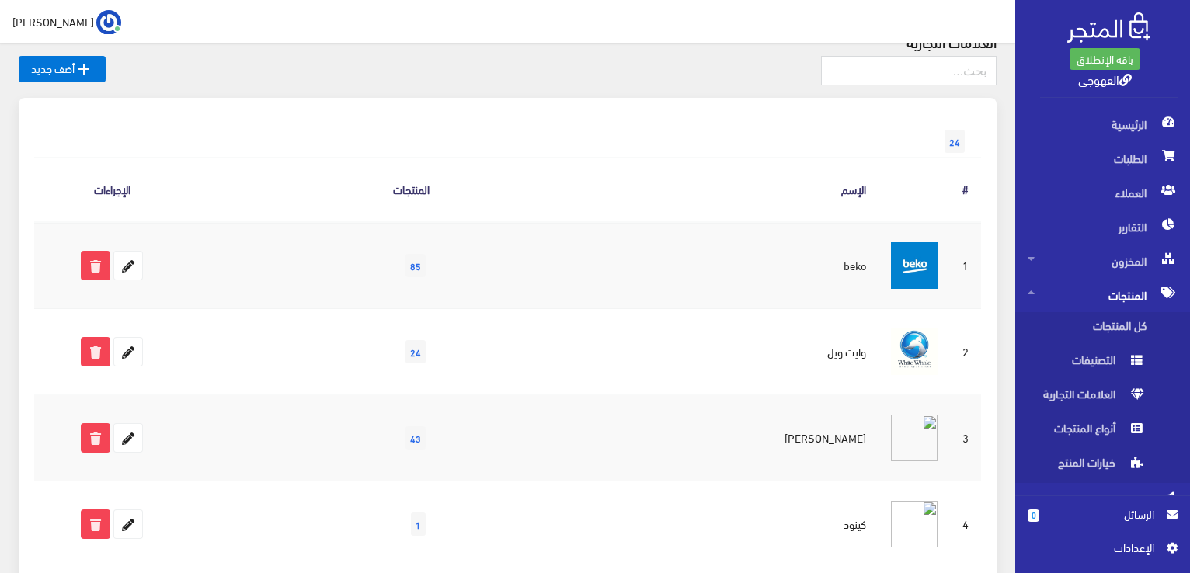
scroll to position [258, 0]
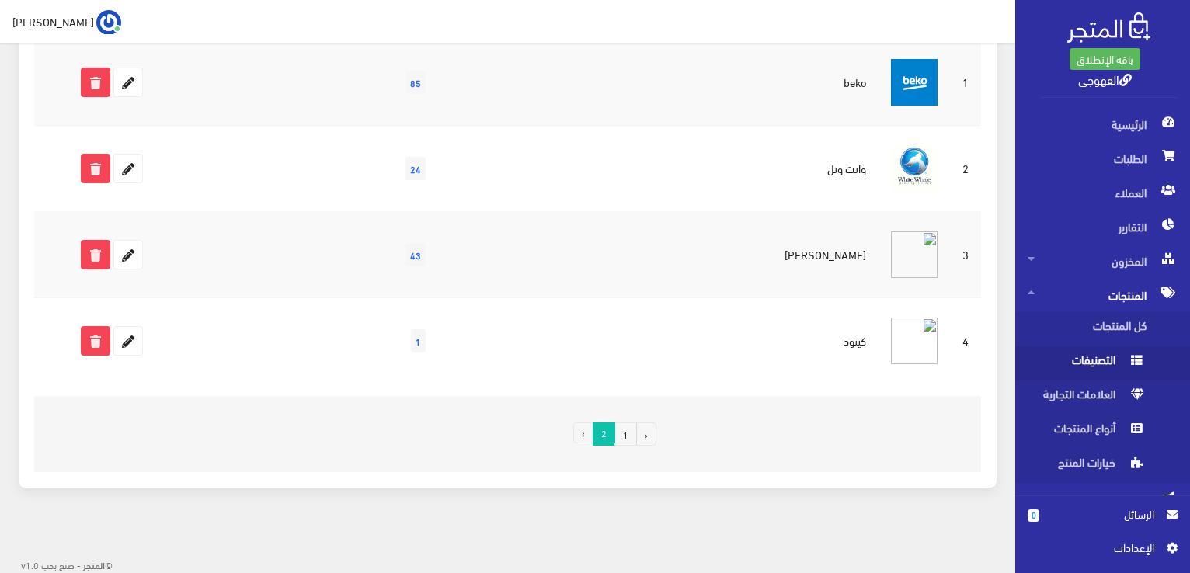
click at [1106, 354] on span "التصنيفات" at bounding box center [1086, 363] width 118 height 34
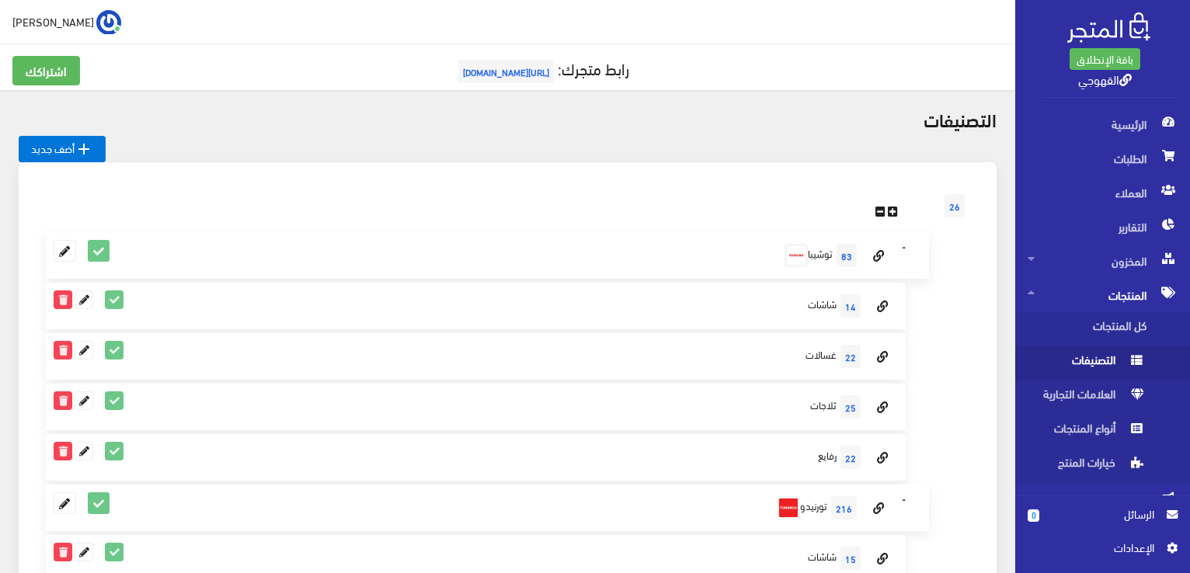
click at [890, 212] on icon at bounding box center [892, 213] width 10 height 12
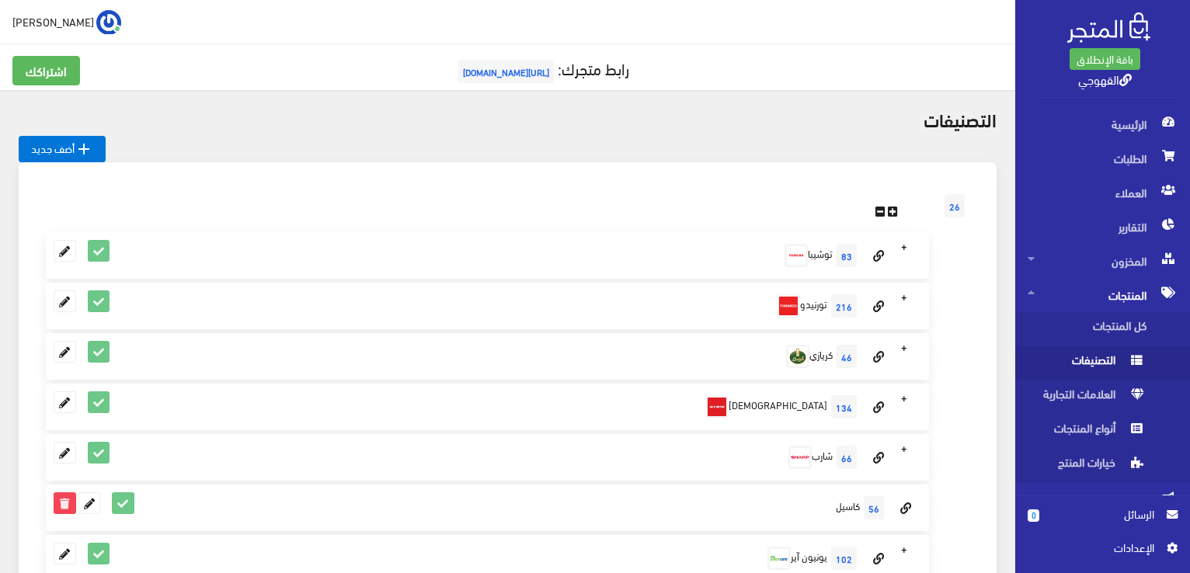
click at [890, 212] on icon at bounding box center [892, 213] width 10 height 12
click at [894, 212] on icon at bounding box center [892, 213] width 10 height 12
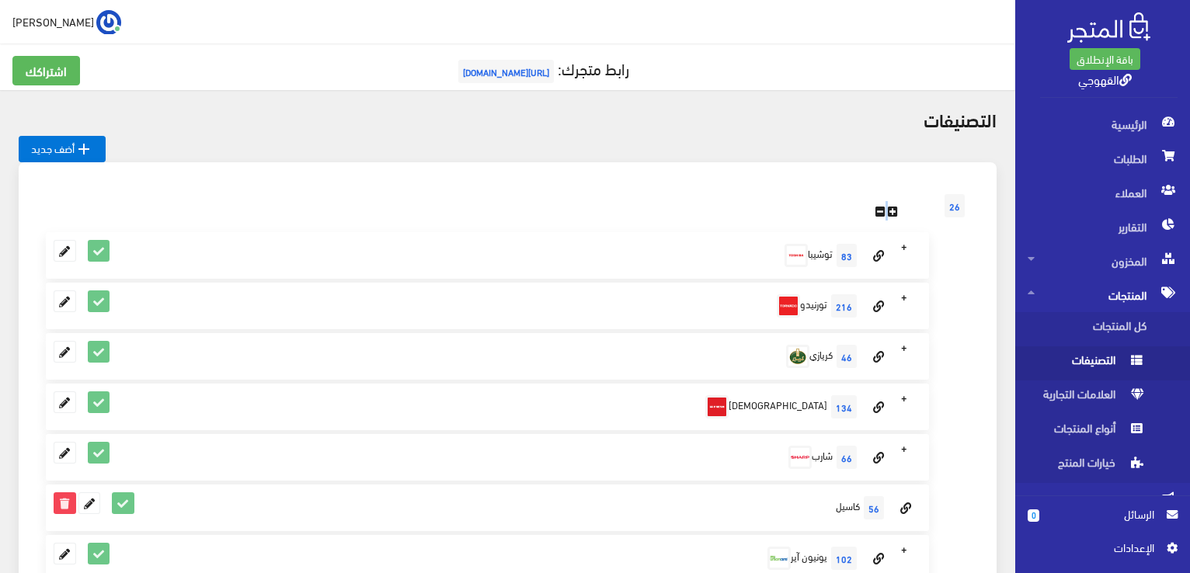
click at [894, 212] on icon at bounding box center [892, 213] width 10 height 12
click at [907, 191] on div "26" at bounding box center [507, 190] width 947 height 25
click at [891, 210] on icon at bounding box center [892, 213] width 10 height 12
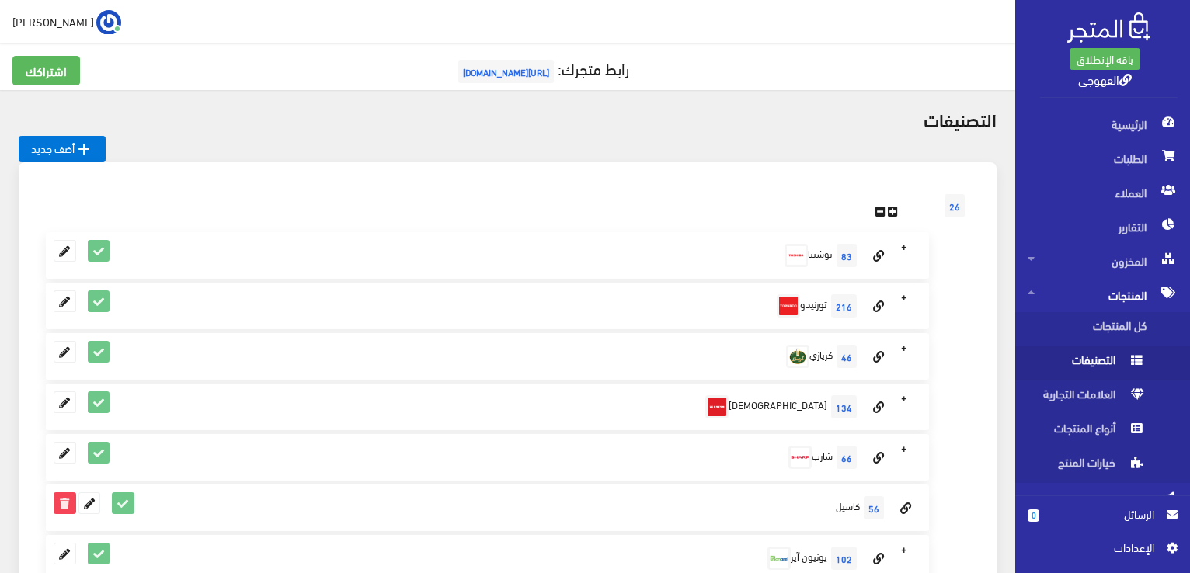
click at [891, 210] on icon at bounding box center [892, 213] width 10 height 12
drag, startPoint x: 891, startPoint y: 210, endPoint x: 869, endPoint y: 234, distance: 33.0
click at [798, 200] on div "26" at bounding box center [507, 190] width 947 height 25
click at [1103, 549] on span "اﻹعدادات" at bounding box center [1096, 547] width 113 height 17
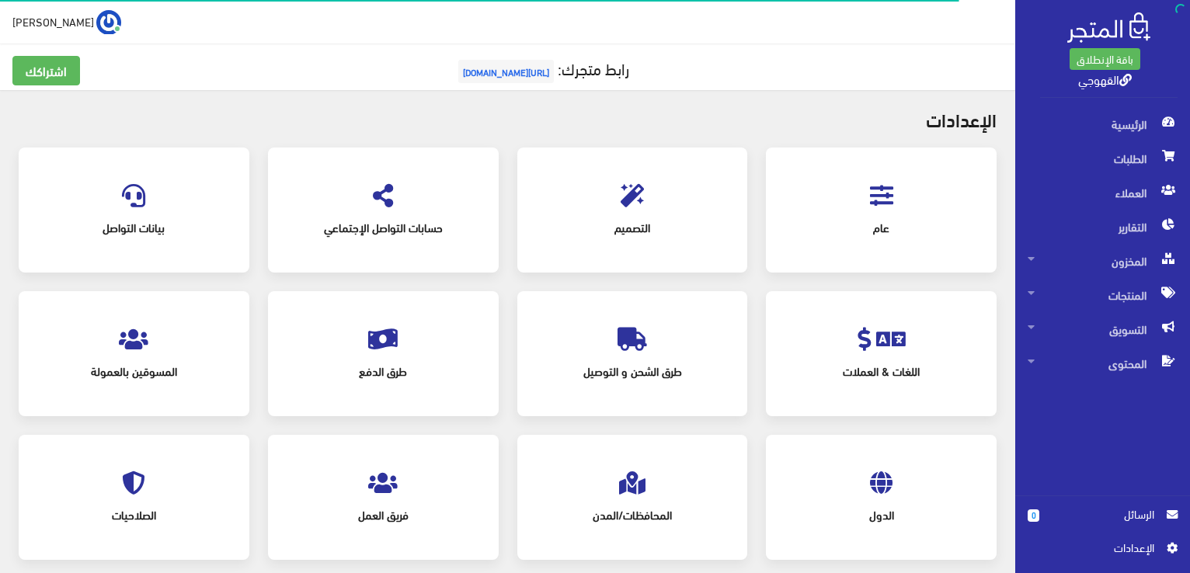
click at [856, 103] on div "اﻹعدادات عام" at bounding box center [507, 343] width 1015 height 507
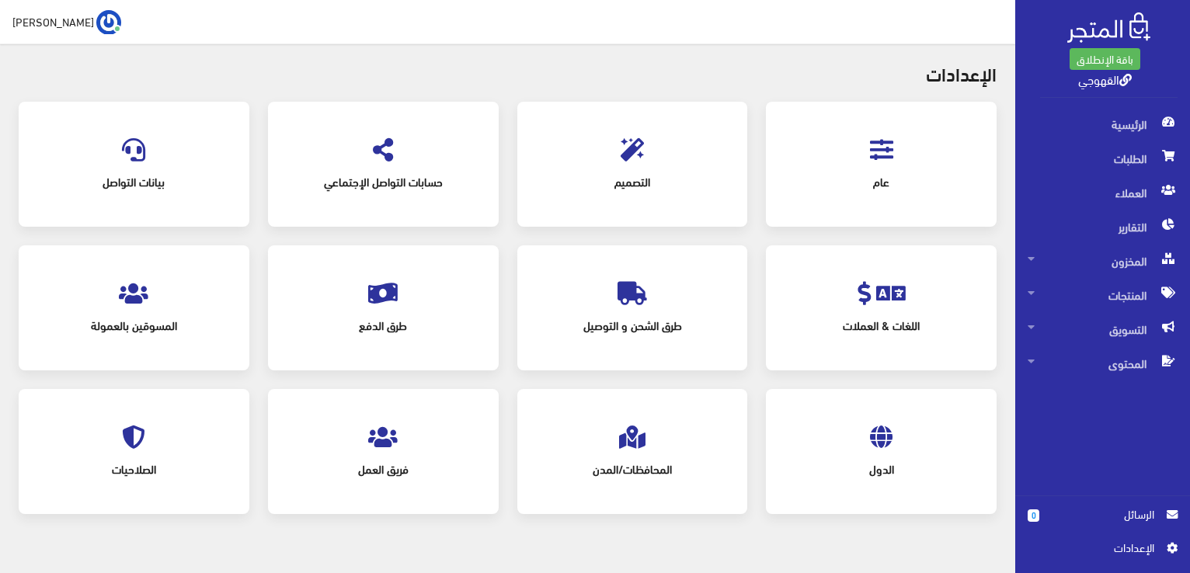
scroll to position [43, 0]
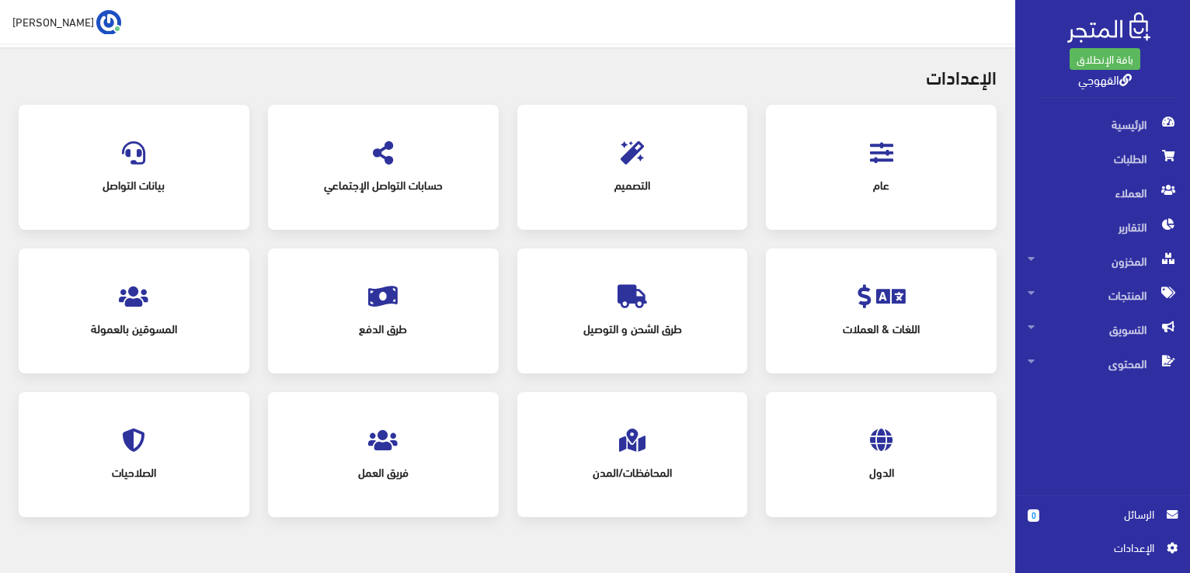
click at [660, 147] on div "التصميم" at bounding box center [633, 167] width 200 height 94
click at [641, 169] on span "التصميم" at bounding box center [632, 185] width 175 height 34
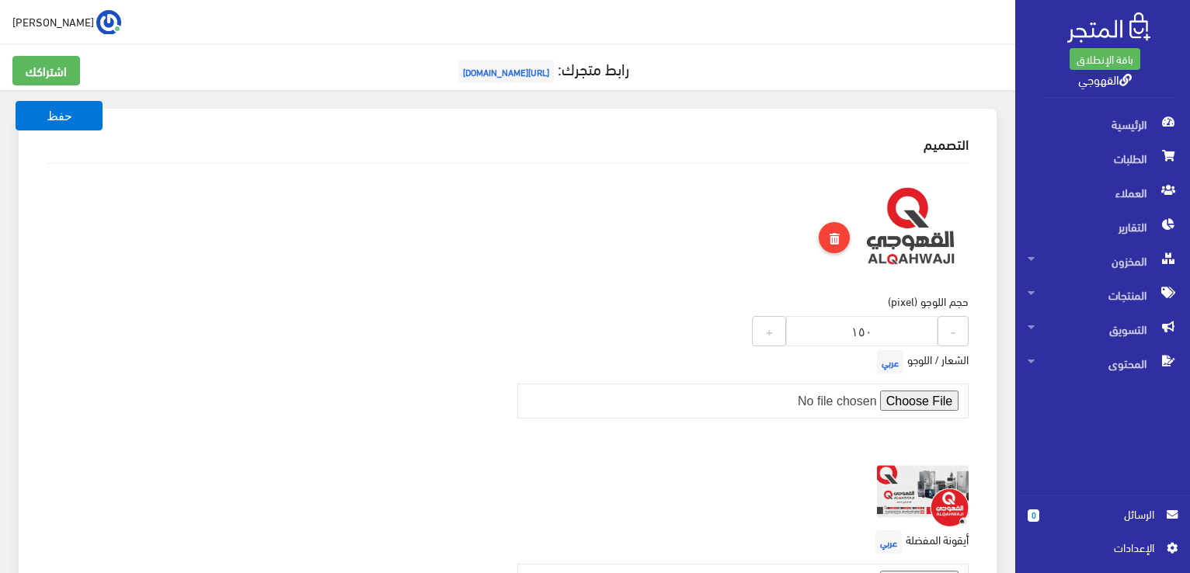
click at [655, 229] on div "حجم اللوجو (pixel) 150 - ١٥٠ +" at bounding box center [743, 261] width 471 height 170
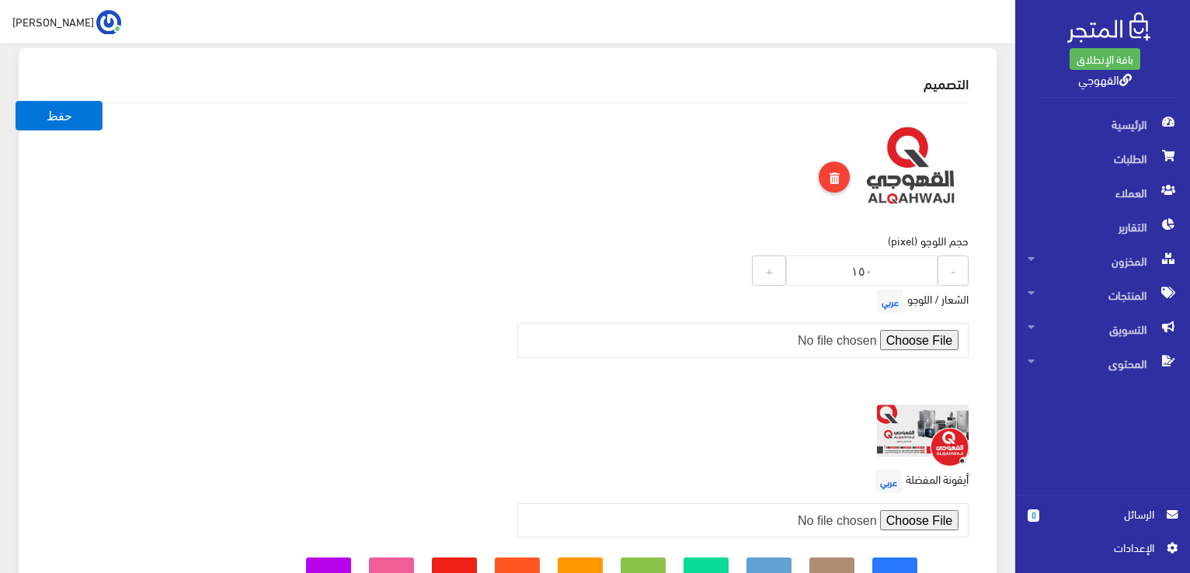
scroll to position [62, 0]
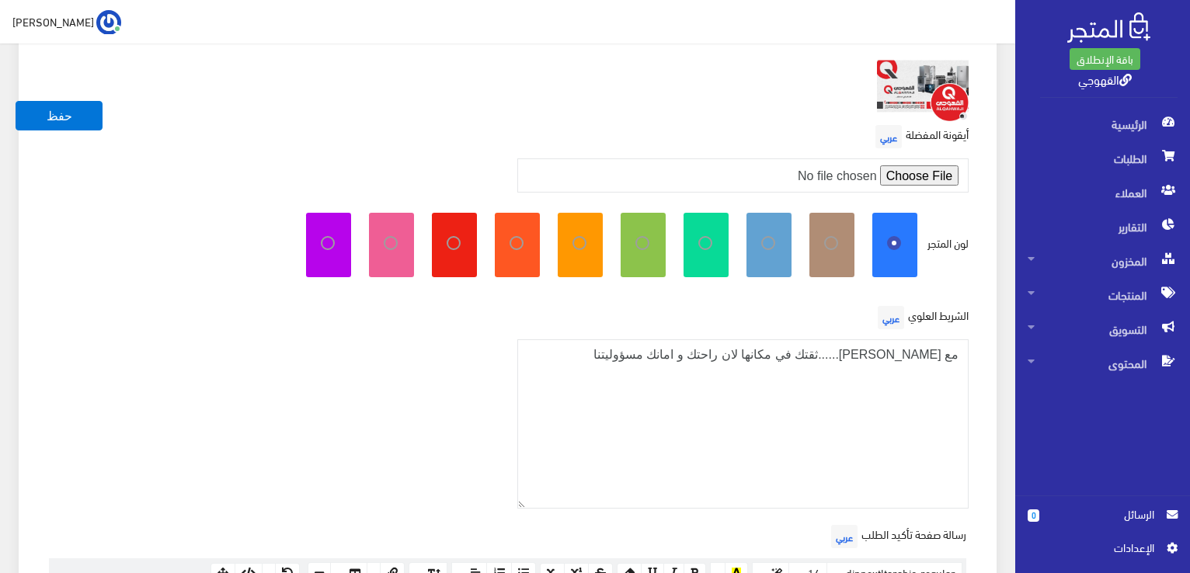
scroll to position [368, 0]
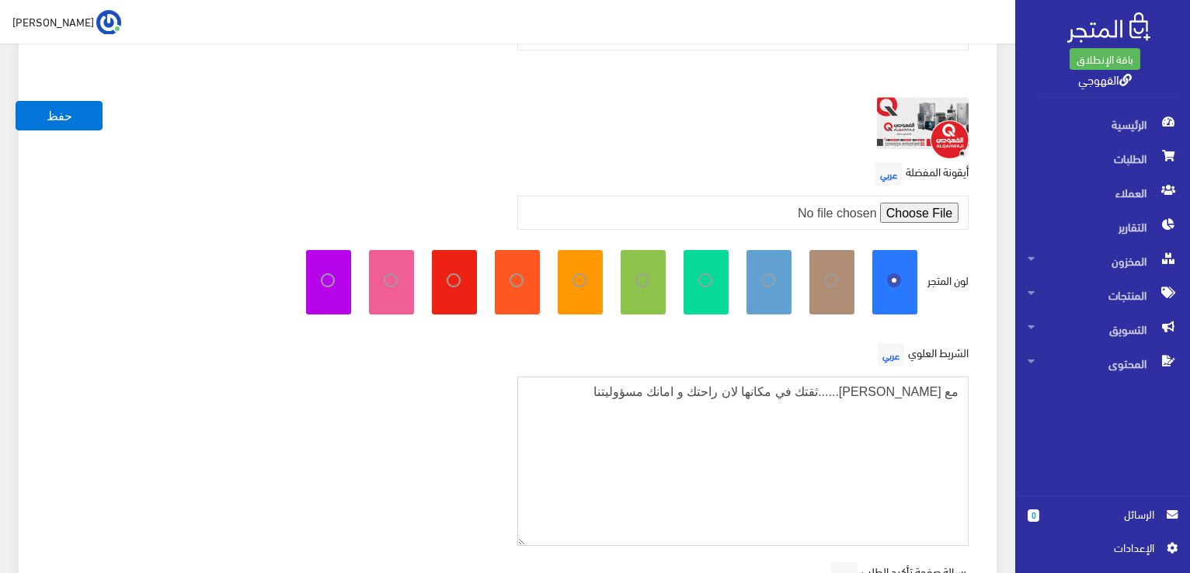
click at [833, 393] on textarea "مع [PERSON_NAME]......ثقتك في مكانها لان راحتك و امانك مسؤوليتنا" at bounding box center [743, 462] width 452 height 170
click at [518, 538] on textarea "مع [PERSON_NAME]......ثقتك في مكانها لان راحتك و امانك مسؤوليتنا" at bounding box center [743, 462] width 452 height 170
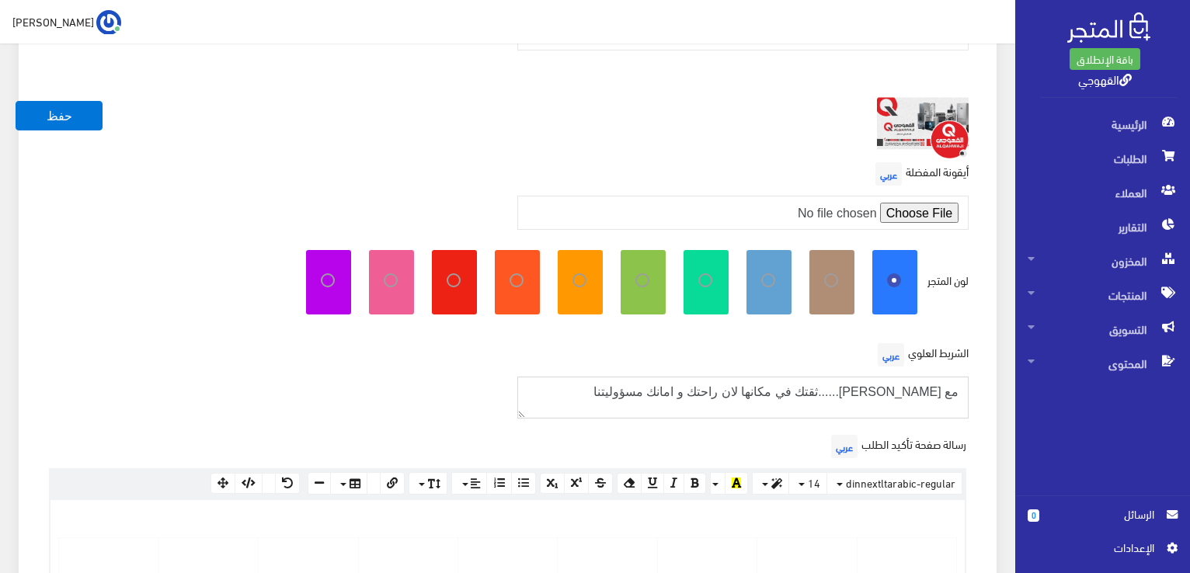
drag, startPoint x: 518, startPoint y: 538, endPoint x: 509, endPoint y: 412, distance: 126.9
click at [509, 412] on div "الشريط العلوي عربي مع طارق القهوجي......ثقتك في مكانها لان راحتك و امانك مسؤولي…" at bounding box center [743, 378] width 471 height 79
click at [785, 372] on div "الشريط العلوي عربي مع طارق القهوجي......ثقتك في مكانها لان راحتك و امانك مسؤولي…" at bounding box center [743, 379] width 471 height 80
click at [643, 426] on div "الشريط العلوي عربي مع طارق القهوجي......ثقتك في مكانها لان راحتك و امانك مسؤولي…" at bounding box center [507, 385] width 940 height 92
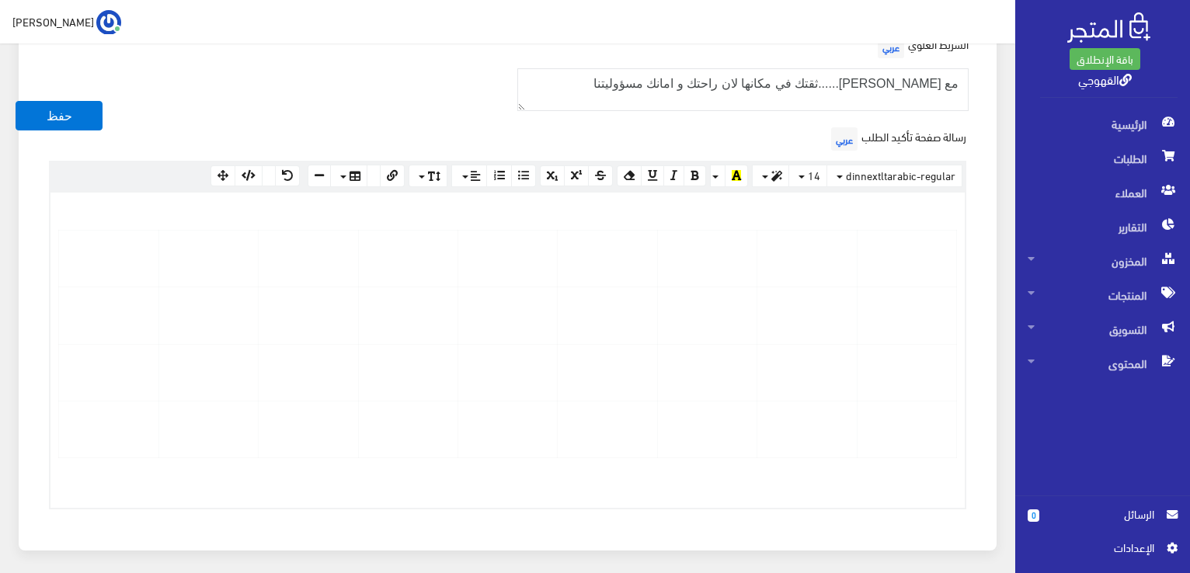
scroll to position [645, 0]
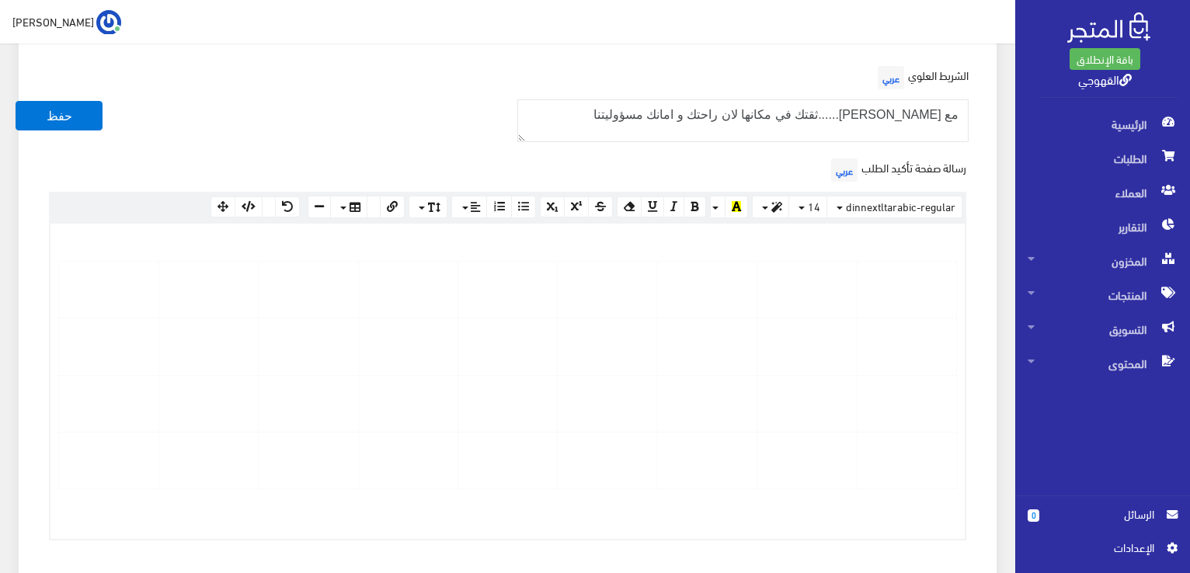
click at [643, 426] on td at bounding box center [606, 403] width 99 height 57
click at [901, 247] on div at bounding box center [507, 381] width 914 height 315
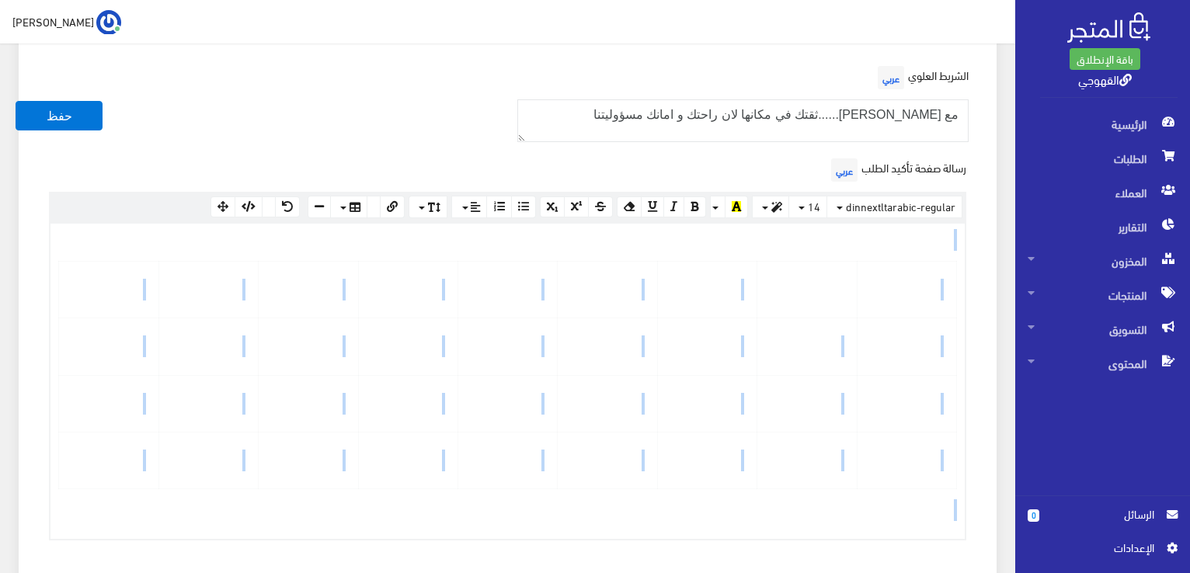
click at [901, 247] on div at bounding box center [507, 381] width 914 height 315
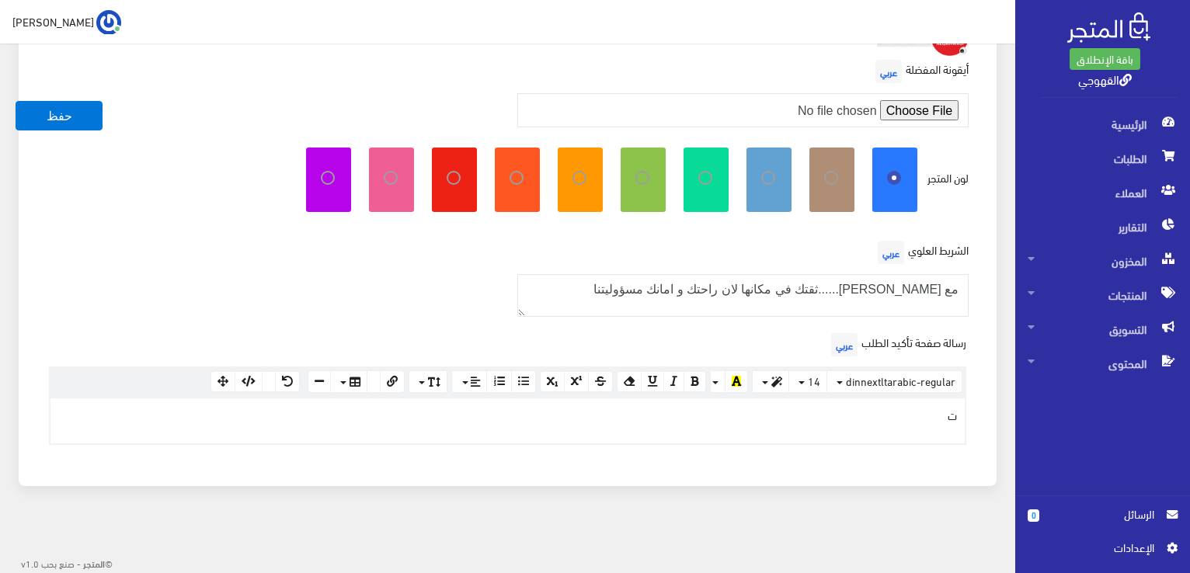
scroll to position [469, 0]
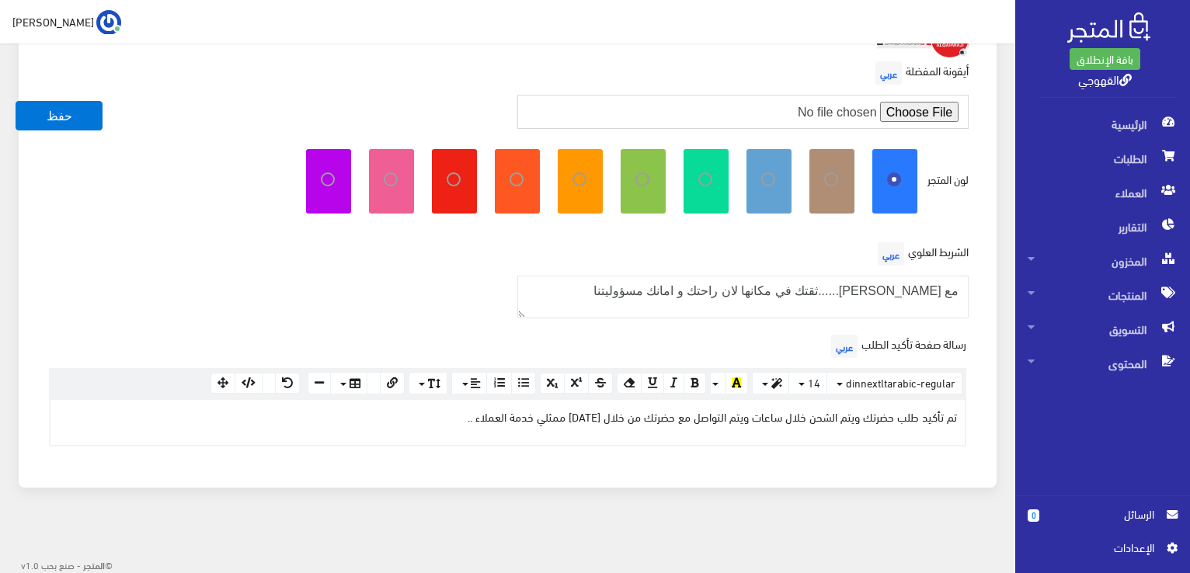
click at [898, 96] on input "file" at bounding box center [743, 112] width 452 height 34
click at [484, 424] on div "تم تأكيد طلب حضرتك ويتم الشحن خلال ساعات ويتم التواصل مع حضرتك من خلال احد ممثل…" at bounding box center [507, 422] width 914 height 45
click at [386, 414] on p "تم تأكيد طلب حضرتك ويتم الشحن خلال ساعات ويتم التواصل مع حضرتك من خلال احد ممثل…" at bounding box center [507, 416] width 898 height 17
click at [335, 429] on div "تم تأكيد طلب حضرتك ويتم الشحن خلال ساعات ويتم التواصل مع حضرتك من خلال [DATE] م…" at bounding box center [507, 422] width 914 height 45
click at [73, 116] on button "حفظ" at bounding box center [59, 116] width 87 height 30
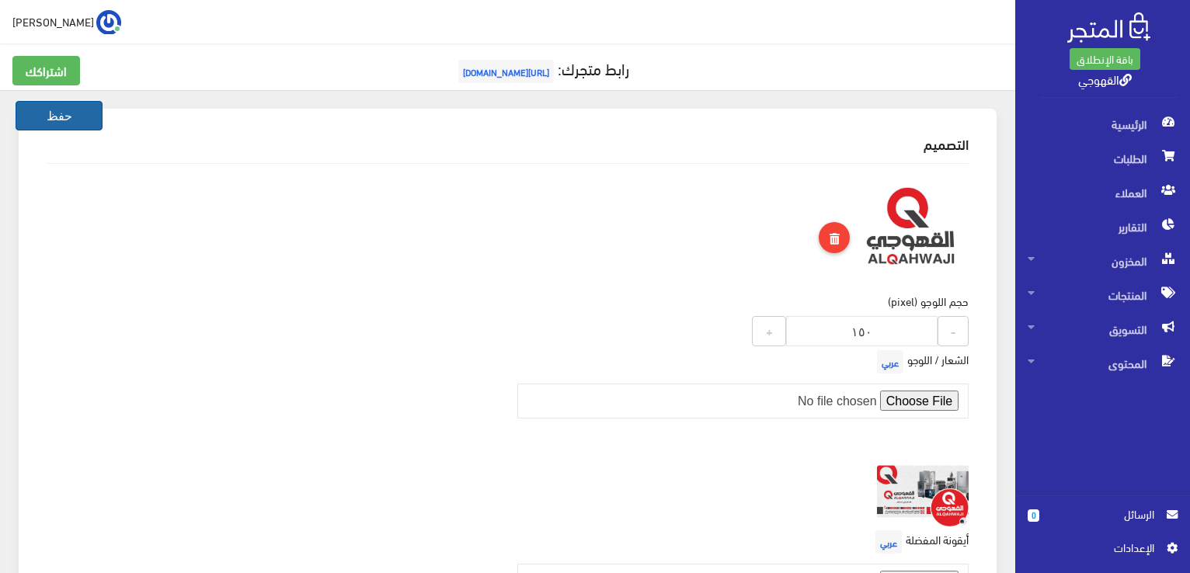
click at [72, 111] on button "حفظ" at bounding box center [59, 116] width 87 height 30
click at [89, 120] on button "حفظ" at bounding box center [59, 116] width 87 height 30
click at [1138, 162] on span "الطلبات" at bounding box center [1102, 158] width 150 height 34
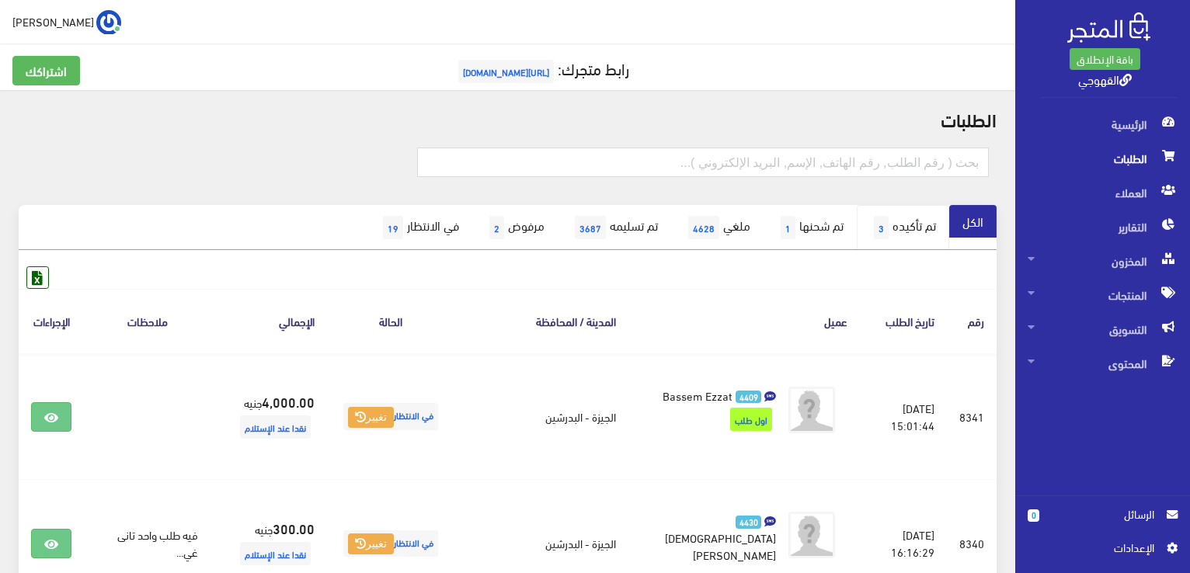
click at [895, 215] on link "تم تأكيده 3" at bounding box center [902, 227] width 92 height 45
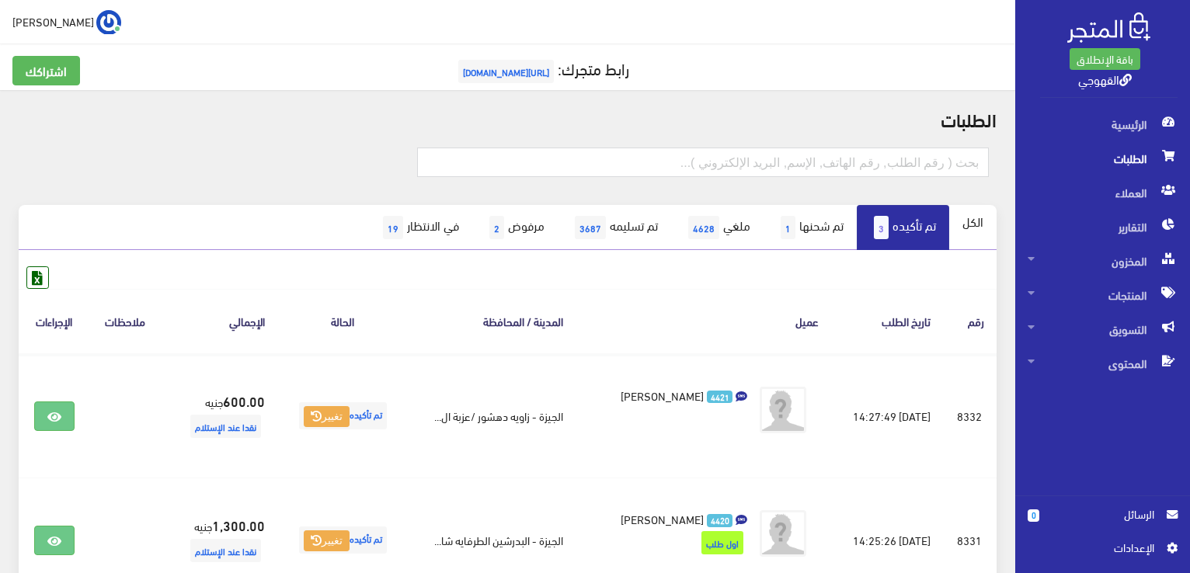
click at [1123, 545] on span "اﻹعدادات" at bounding box center [1096, 547] width 113 height 17
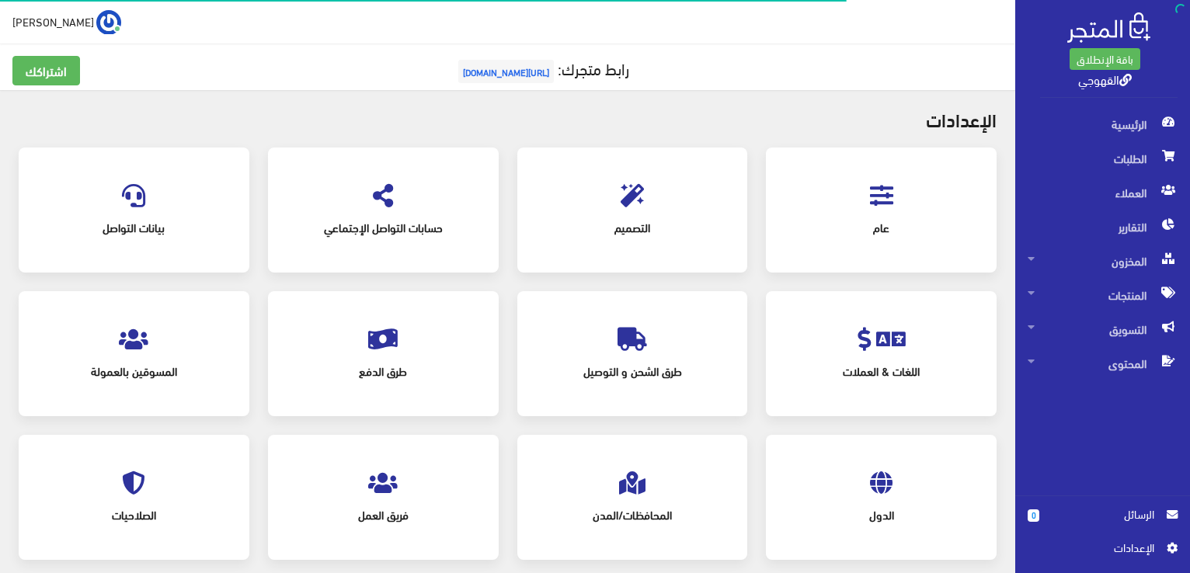
click at [739, 207] on div "التصميم" at bounding box center [632, 210] width 231 height 125
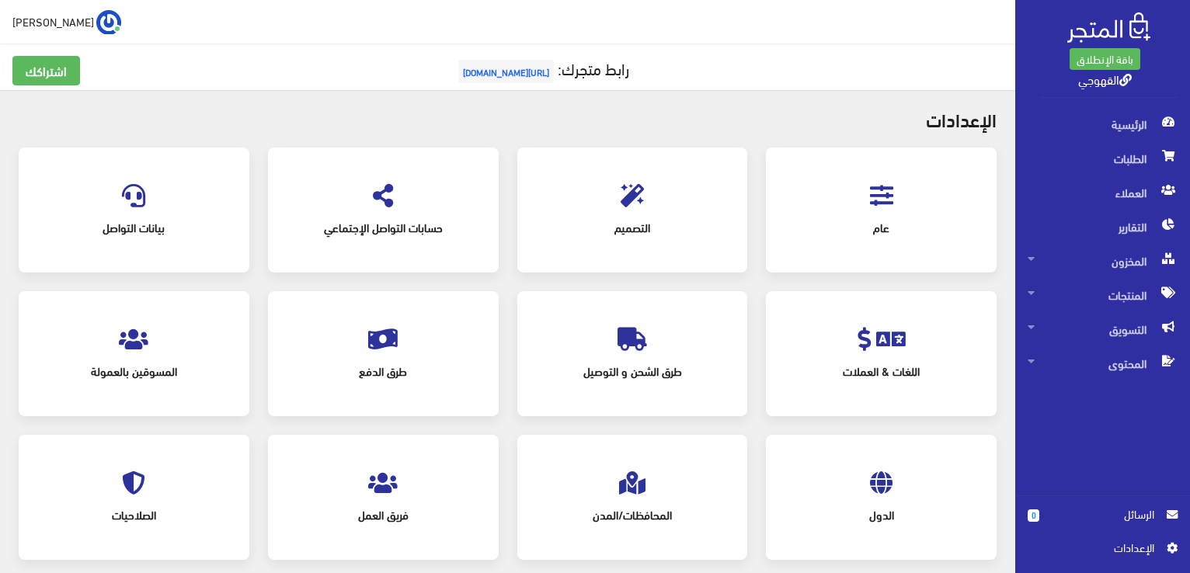
click at [684, 203] on div "التصميم" at bounding box center [633, 210] width 200 height 94
click at [646, 215] on span "التصميم" at bounding box center [632, 227] width 175 height 34
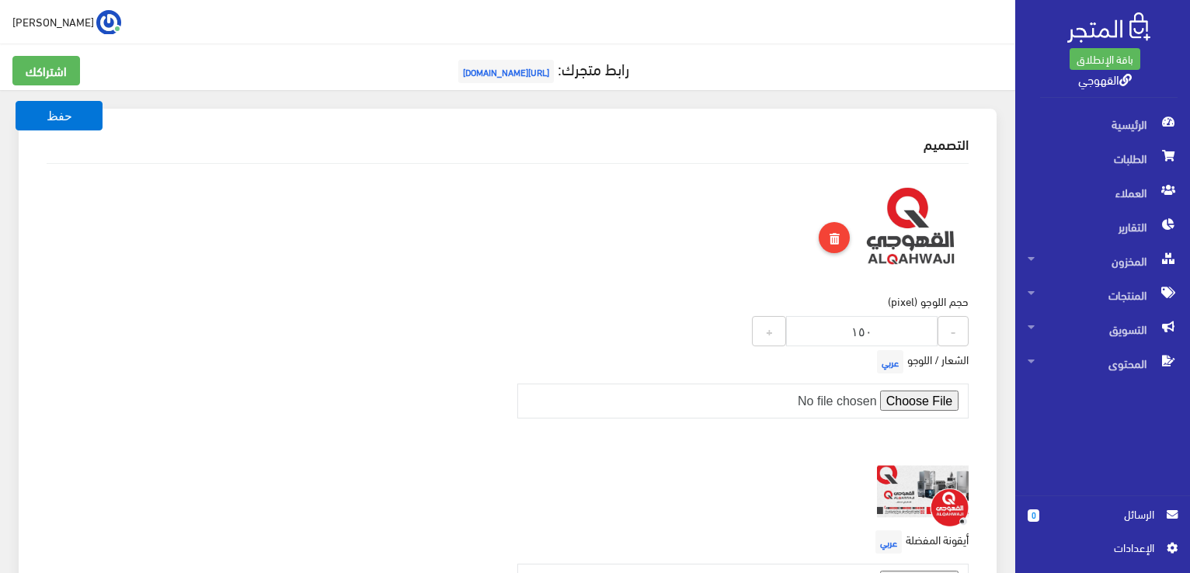
click at [556, 187] on div "حجم اللوجو (pixel) 150 - ١٥٠ +" at bounding box center [743, 261] width 471 height 170
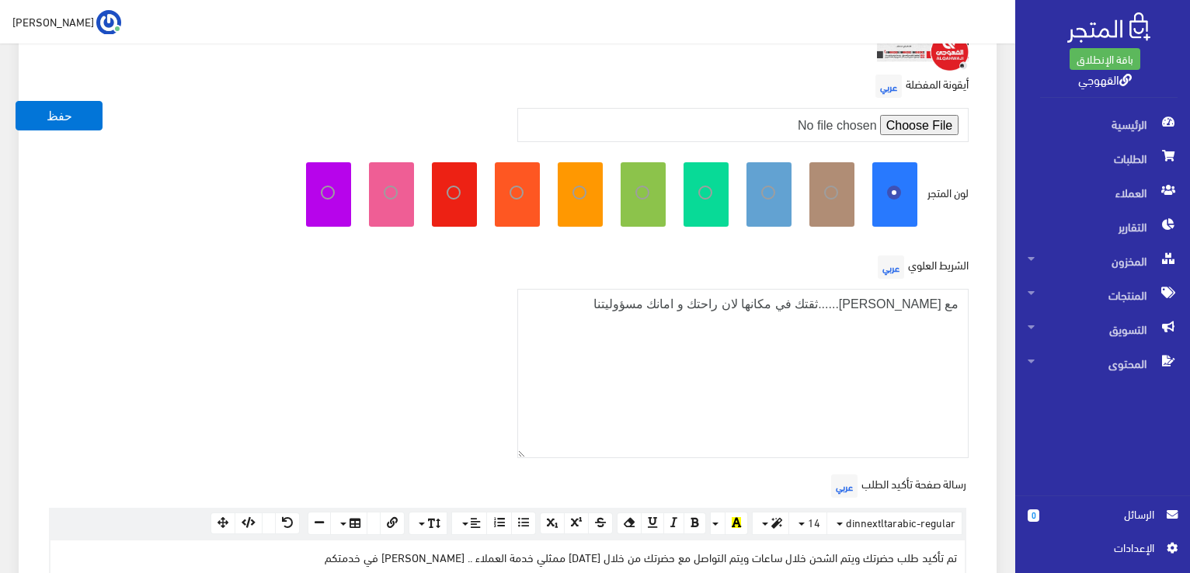
scroll to position [528, 0]
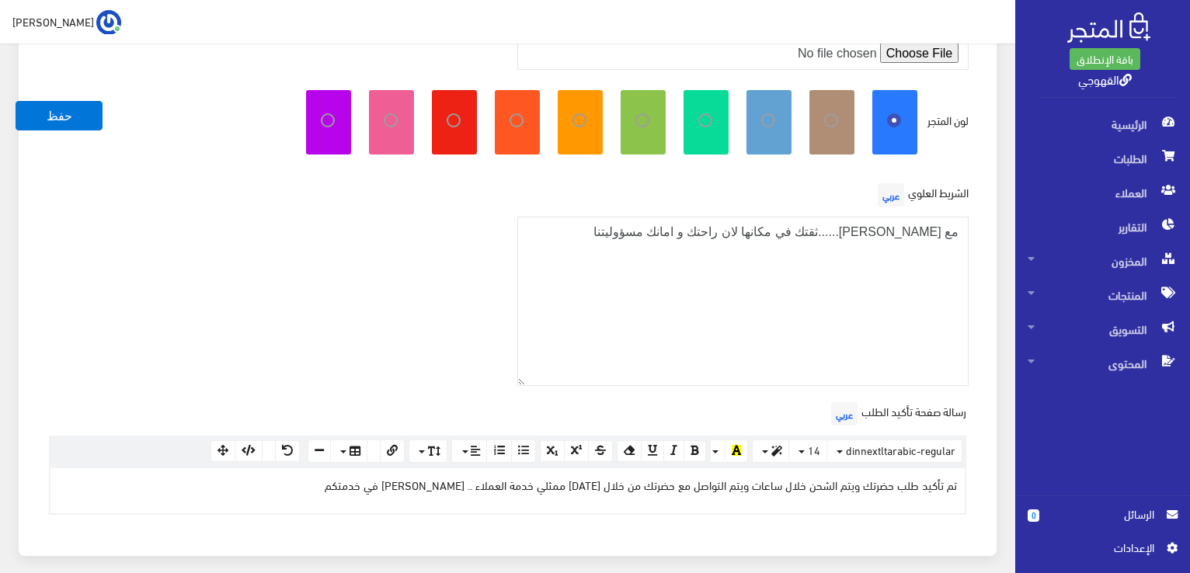
click at [460, 116] on icon at bounding box center [460, 120] width 0 height 14
click at [442, 116] on input "radio" at bounding box center [437, 118] width 10 height 10
radio input "true"
click at [78, 112] on button "حفظ" at bounding box center [59, 116] width 87 height 30
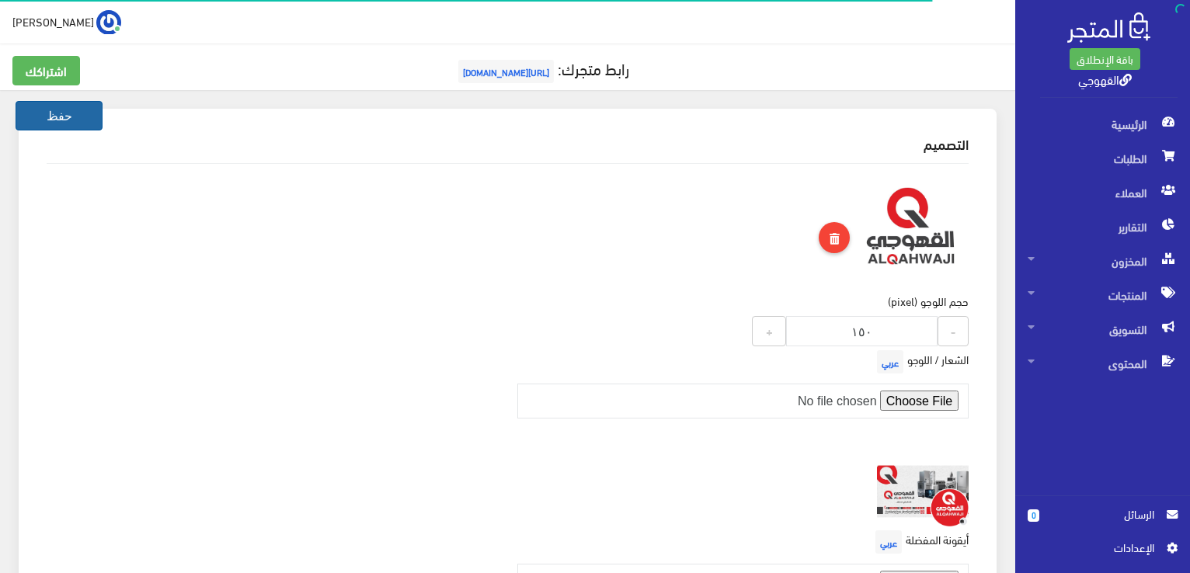
drag, startPoint x: 0, startPoint y: 0, endPoint x: 78, endPoint y: 112, distance: 136.1
click at [78, 112] on button "حفظ" at bounding box center [59, 116] width 87 height 30
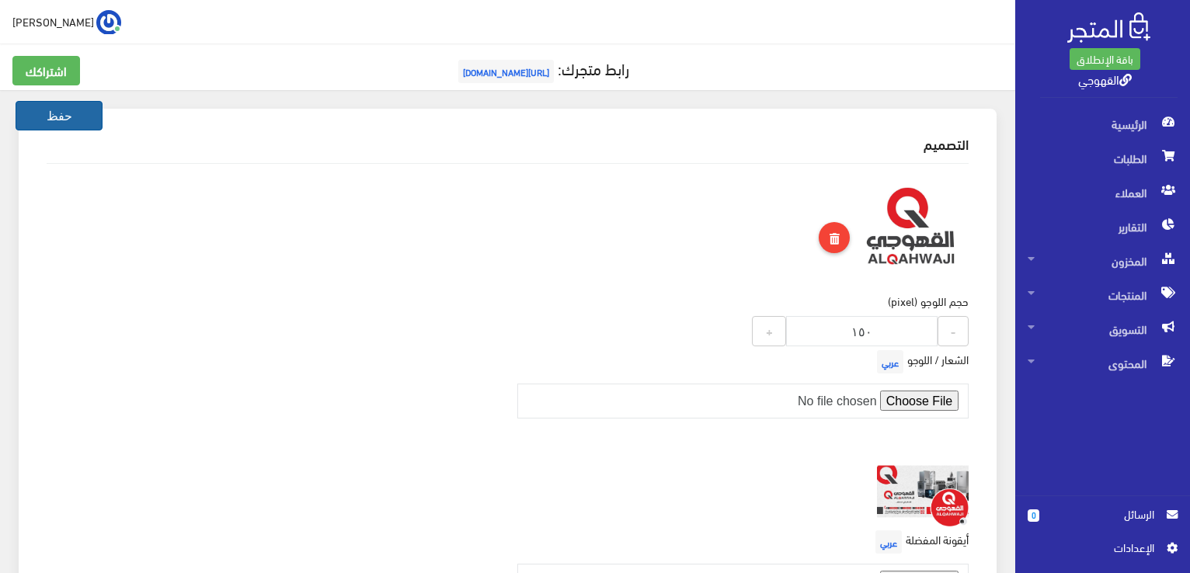
click at [78, 112] on button "حفظ" at bounding box center [59, 116] width 87 height 30
click at [721, 201] on div "حجم اللوجو (pixel) 150 - ١٥٠ +" at bounding box center [743, 261] width 471 height 170
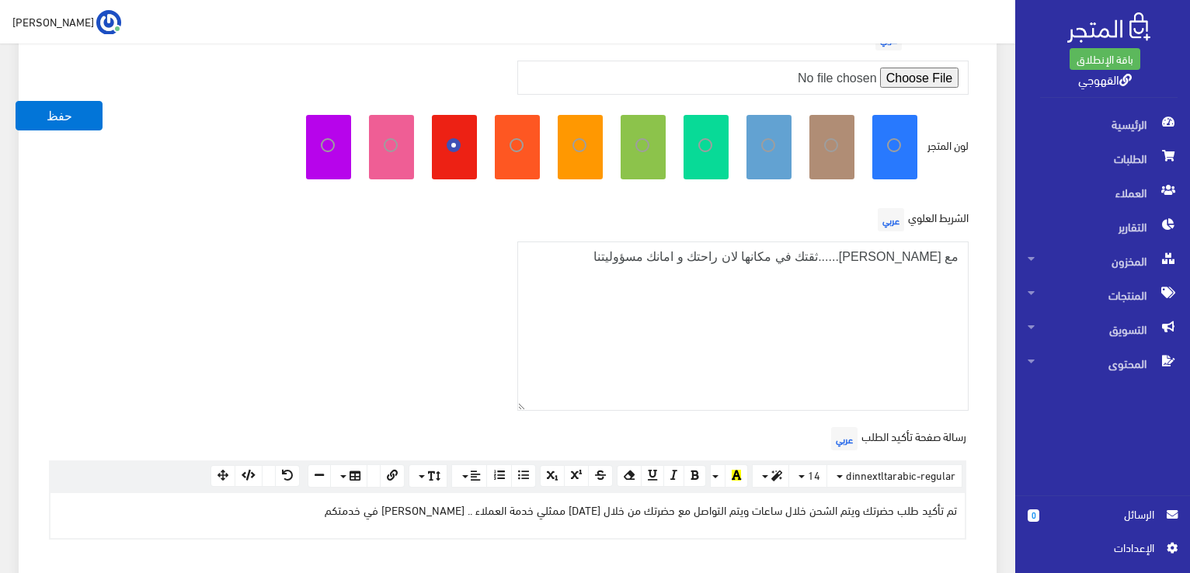
scroll to position [528, 0]
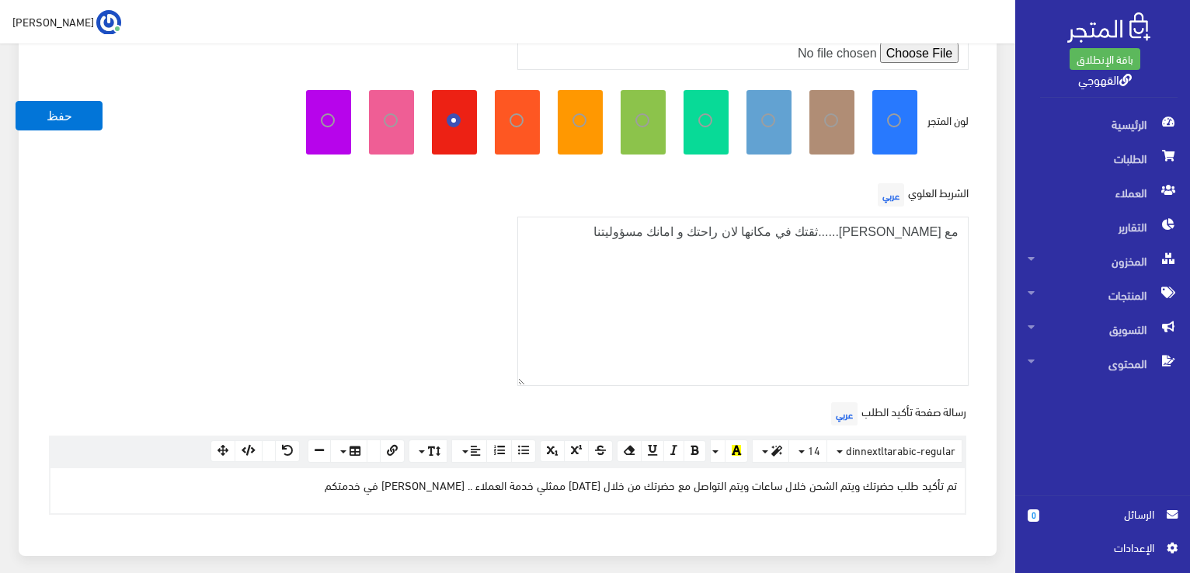
click at [721, 201] on div "الشريط العلوي عربي مع طارق القهوجي......ثقتك في مكانها لان راحتك و امانك مسؤولي…" at bounding box center [743, 282] width 471 height 207
click at [678, 262] on textarea "مع [PERSON_NAME]......ثقتك في مكانها لان راحتك و امانك مسؤوليتنا" at bounding box center [743, 302] width 452 height 170
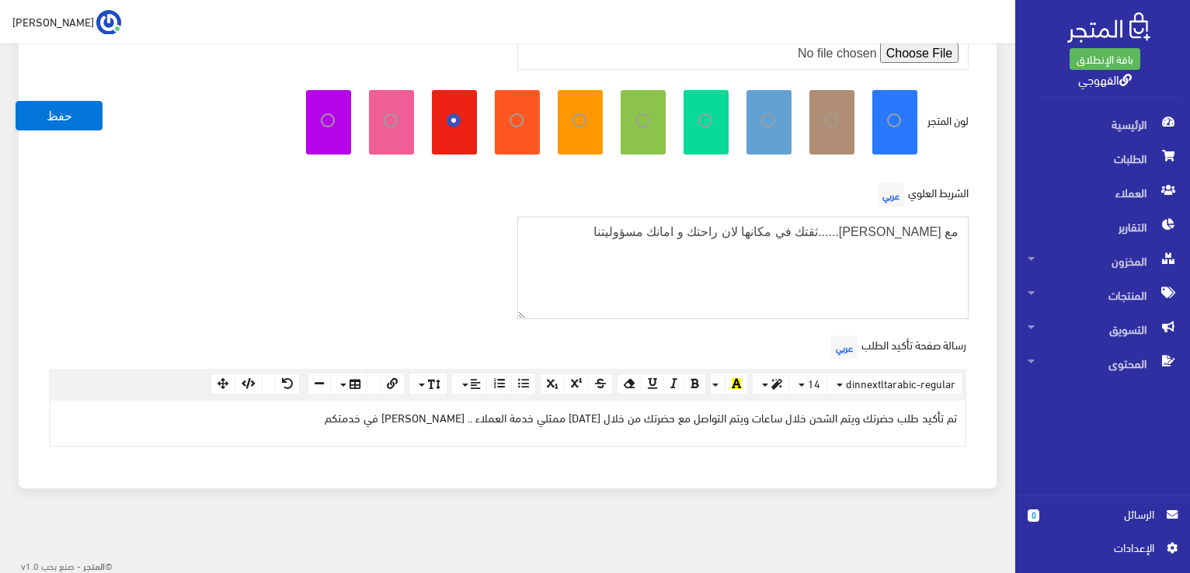
drag, startPoint x: 522, startPoint y: 379, endPoint x: 339, endPoint y: 306, distance: 196.5
click at [339, 306] on div "الشريط العلوي عربي مع طارق القهوجي......ثقتك في مكانها لان راحتك و امانك مسؤولي…" at bounding box center [507, 255] width 940 height 152
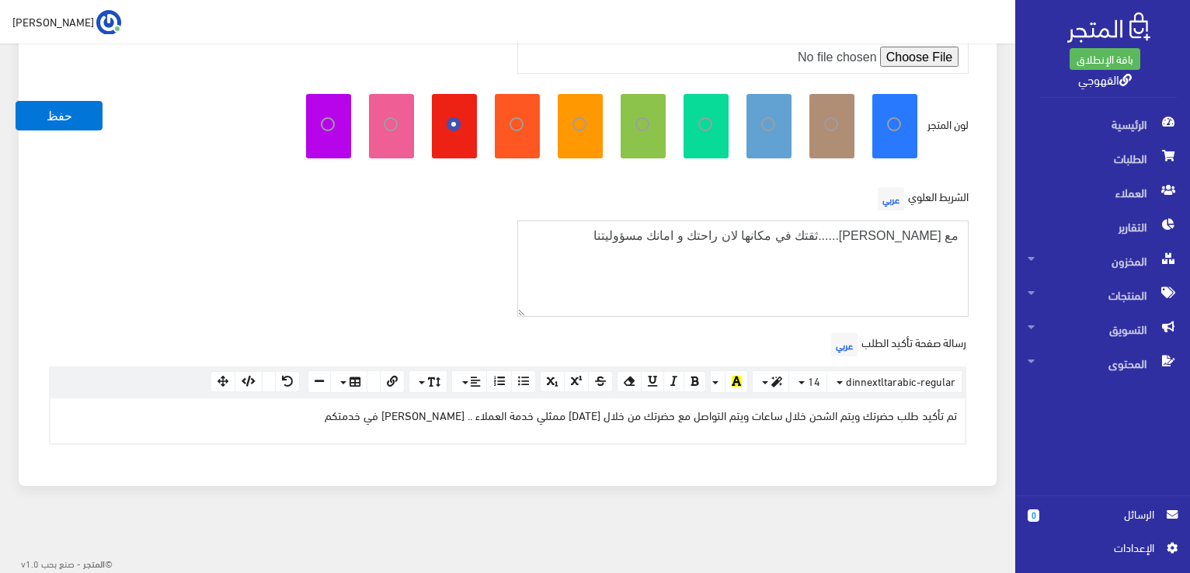
scroll to position [523, 0]
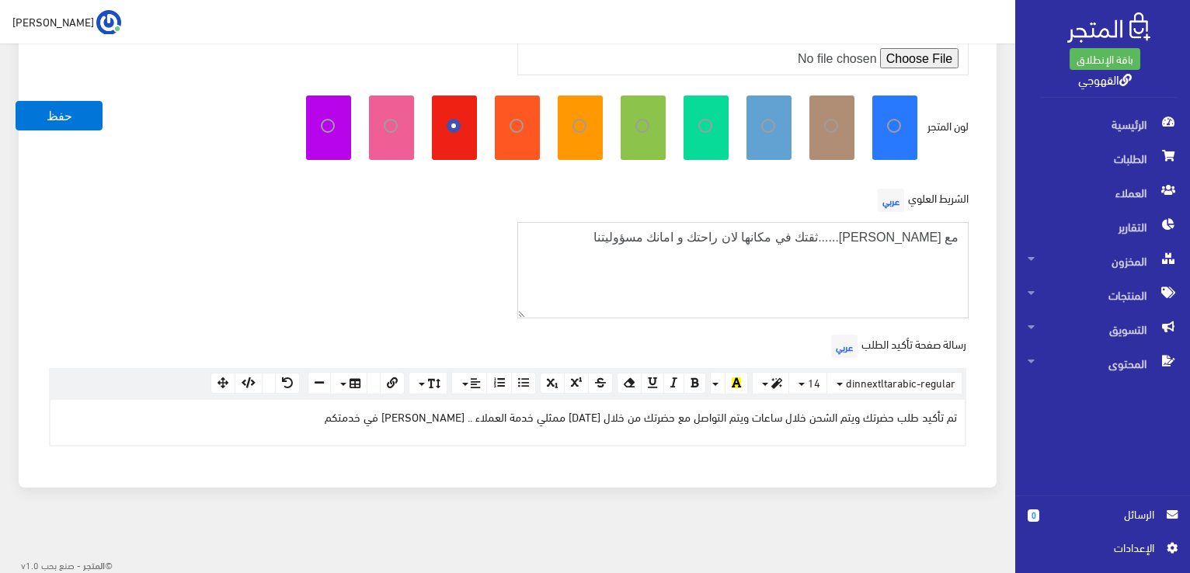
click at [799, 242] on textarea "مع [PERSON_NAME]......ثقتك في مكانها لان راحتك و امانك مسؤوليتنا" at bounding box center [743, 270] width 452 height 96
click at [701, 385] on button "button" at bounding box center [694, 384] width 23 height 22
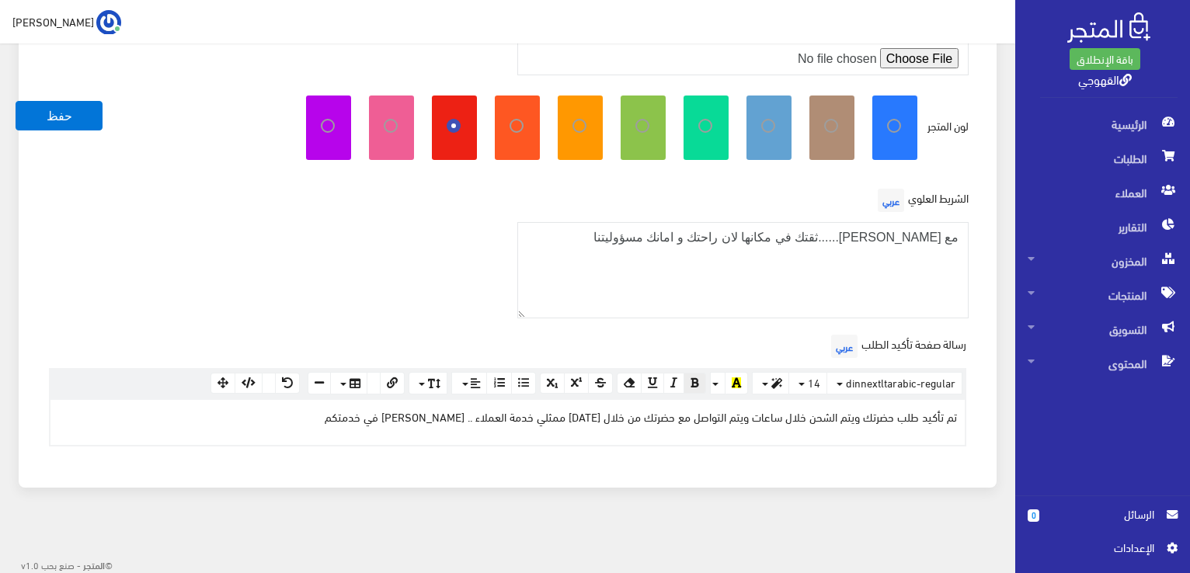
click at [701, 385] on button "button" at bounding box center [694, 384] width 23 height 22
click at [1108, 366] on span "المحتوى" at bounding box center [1102, 363] width 150 height 34
